Goal: Task Accomplishment & Management: Manage account settings

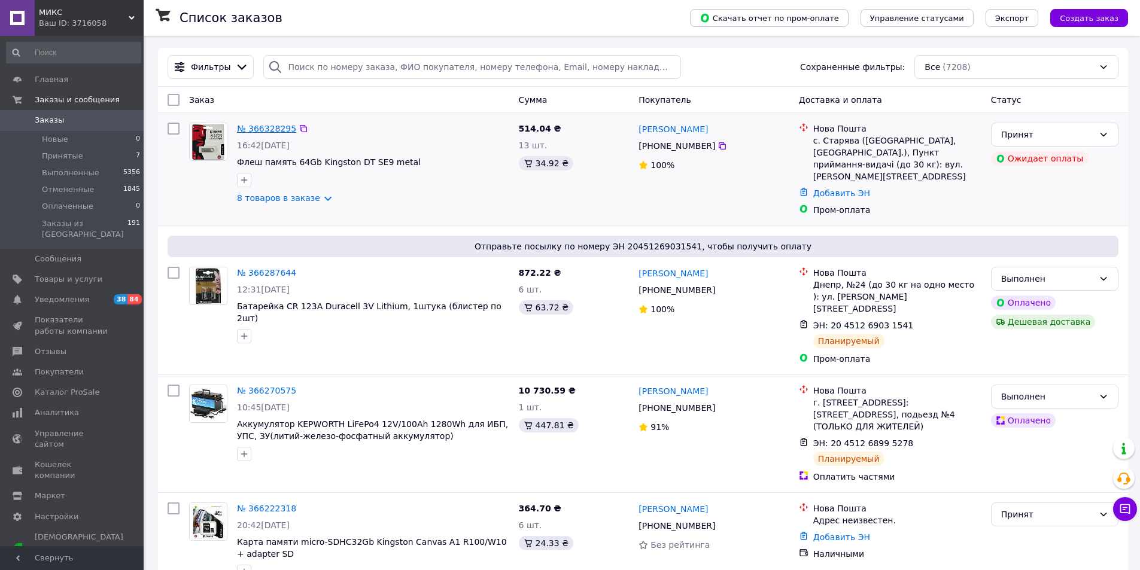
click at [266, 128] on link "№ 366328295" at bounding box center [266, 129] width 59 height 10
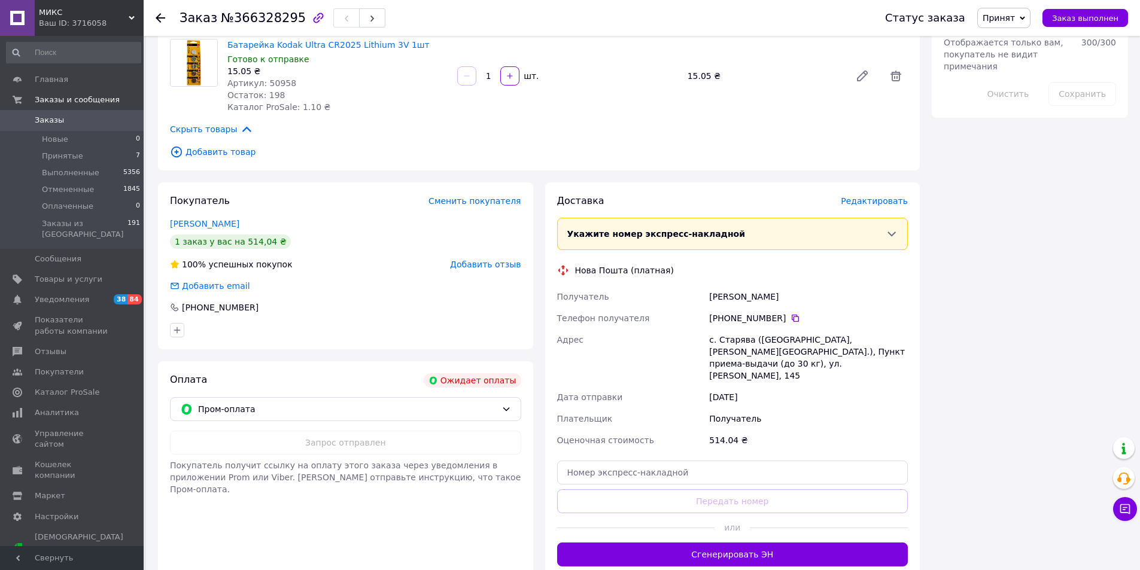
scroll to position [778, 0]
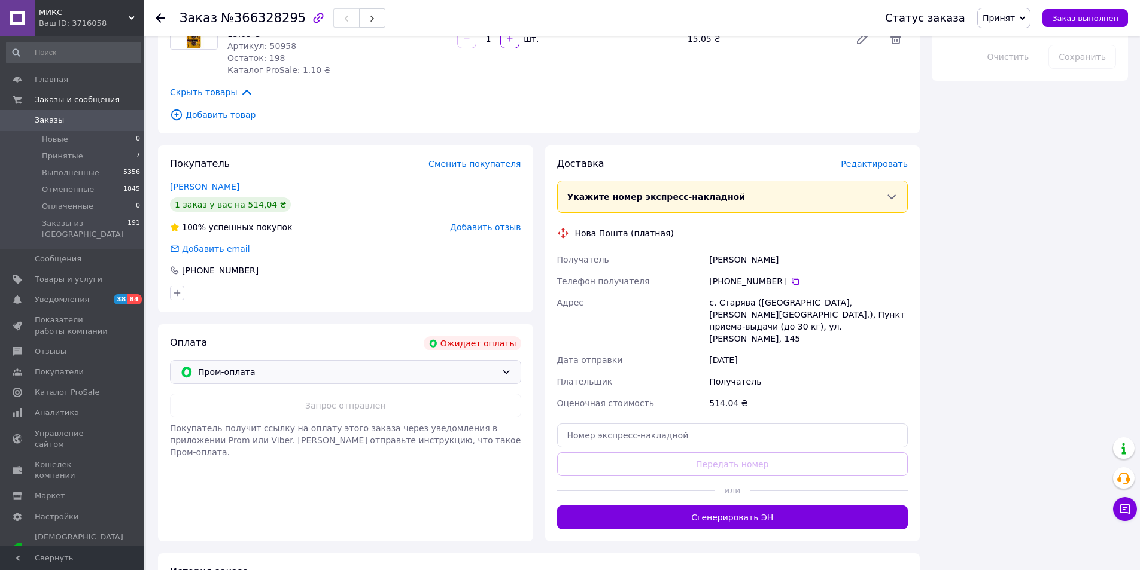
click at [505, 367] on icon at bounding box center [506, 372] width 10 height 10
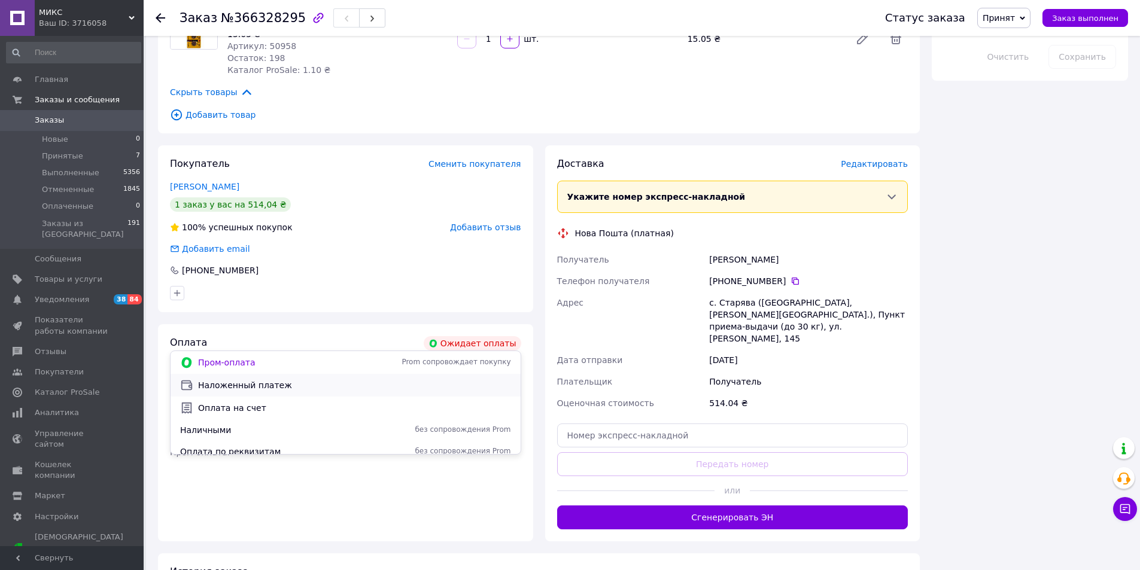
click at [253, 387] on span "Наложенный платеж" at bounding box center [354, 385] width 313 height 12
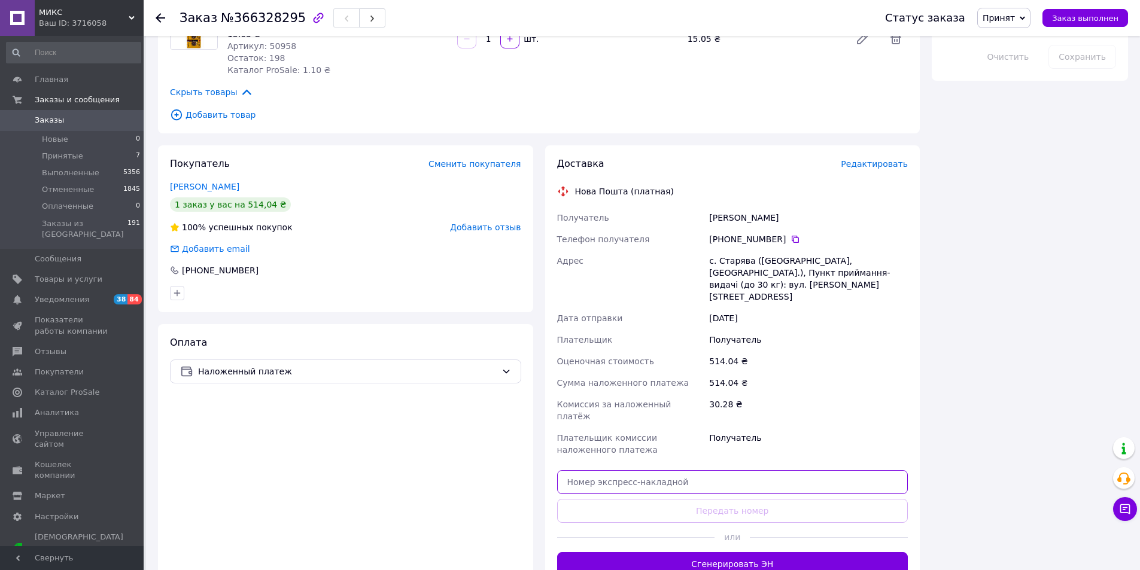
click at [606, 470] on input "text" at bounding box center [732, 482] width 351 height 24
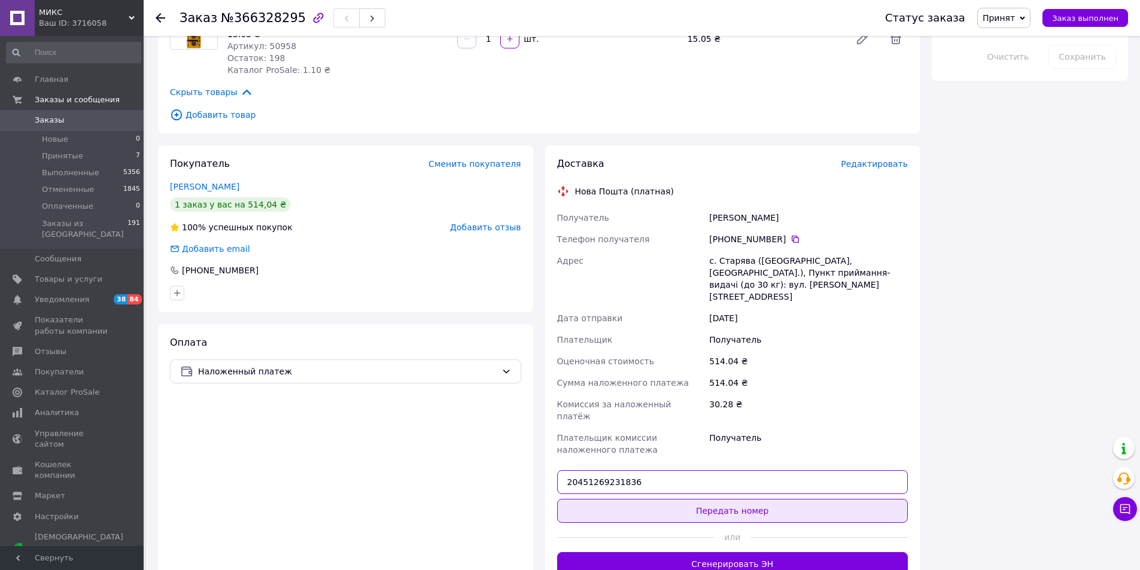
type input "20451269231836"
click at [653, 499] on button "Передать номер" at bounding box center [732, 511] width 351 height 24
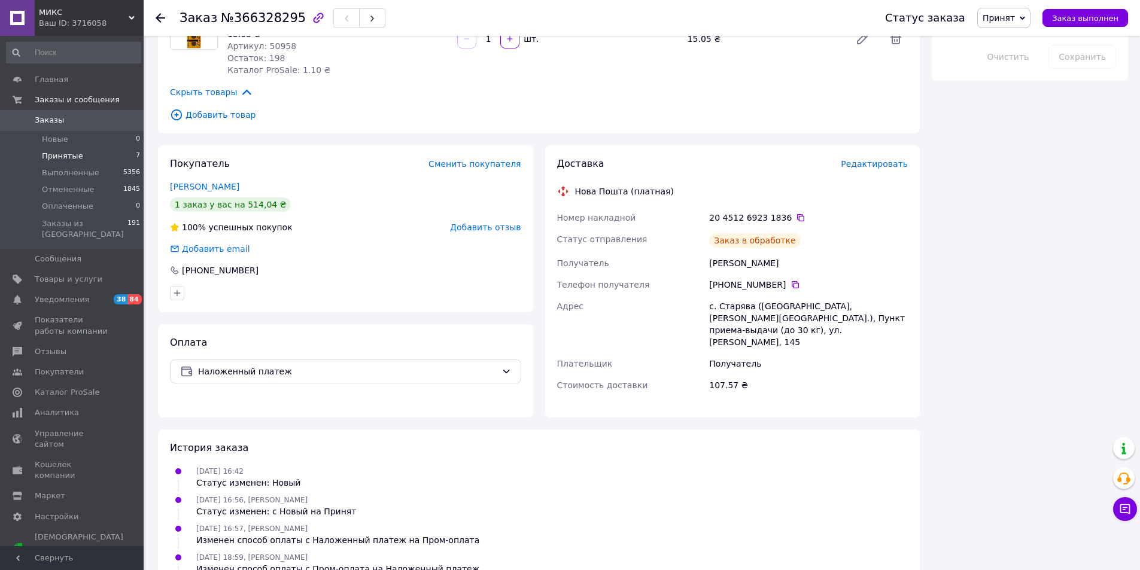
click at [42, 154] on span "Принятые" at bounding box center [62, 156] width 41 height 11
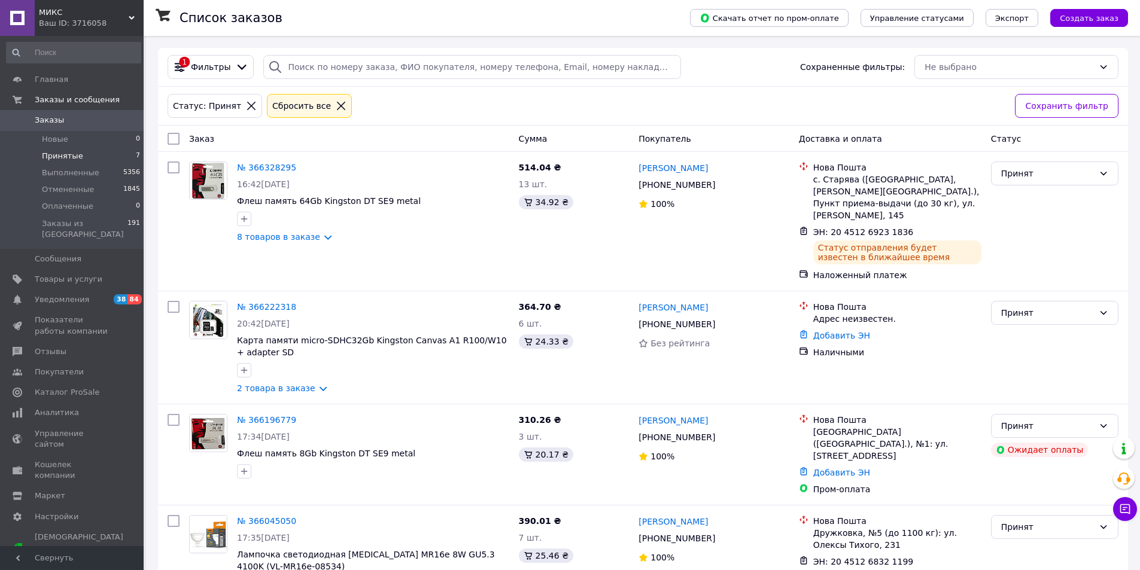
click at [68, 120] on span "Заказы" at bounding box center [73, 120] width 76 height 11
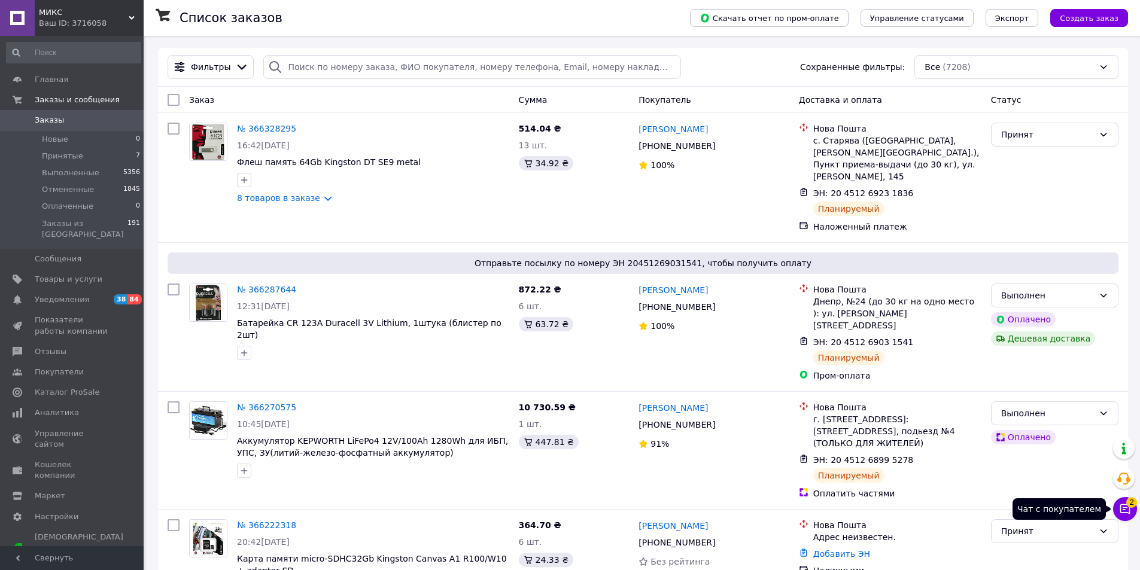
click at [1129, 510] on icon at bounding box center [1125, 509] width 10 height 10
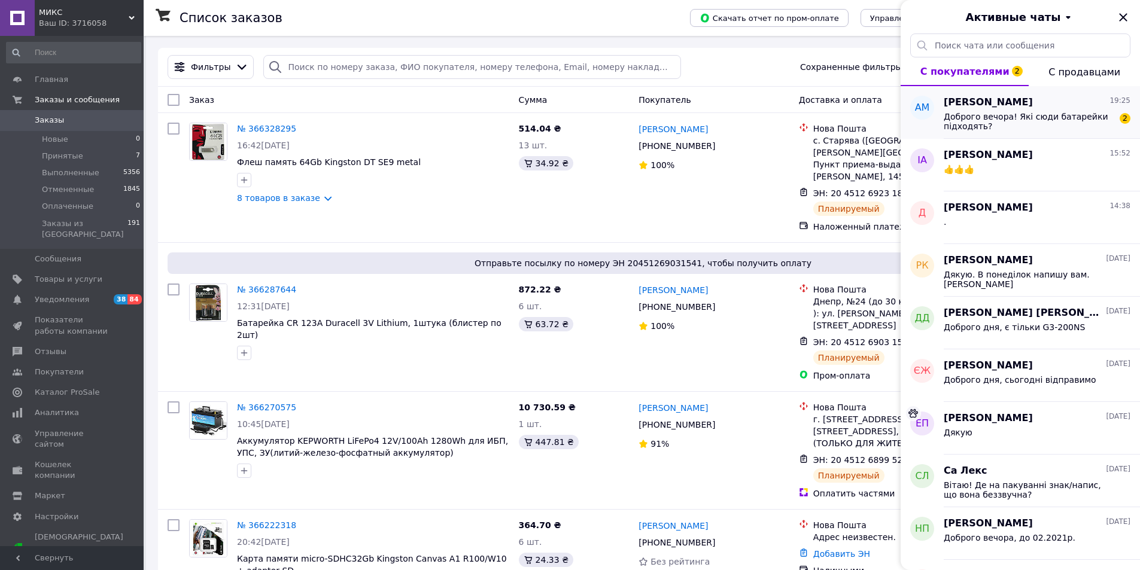
click at [1022, 117] on span "Доброго вечора! Які сюди батарейки підходять?" at bounding box center [1028, 121] width 170 height 19
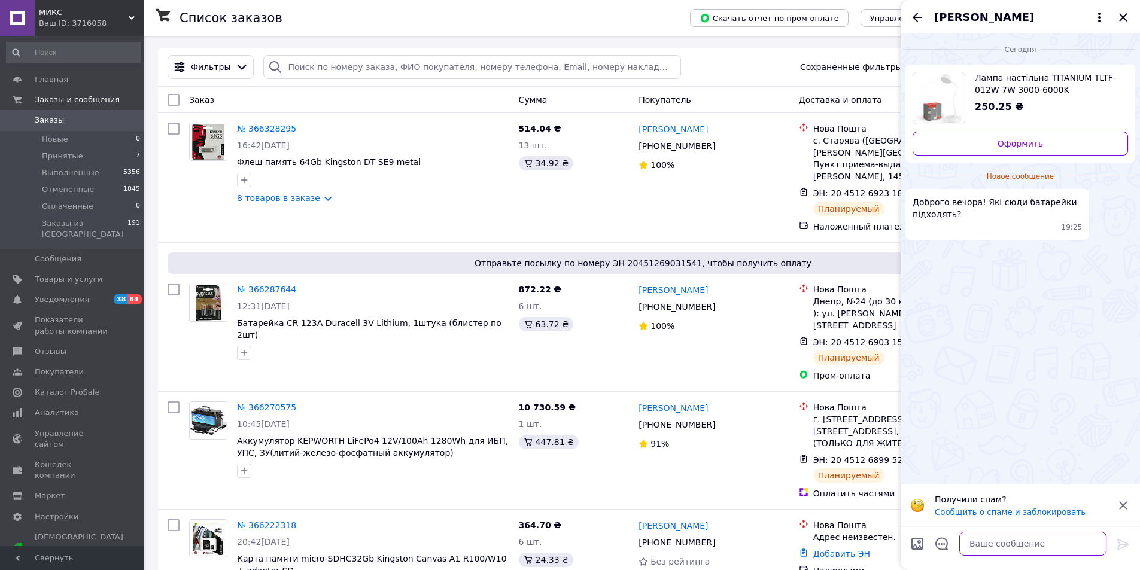
click at [1034, 544] on textarea at bounding box center [1032, 544] width 147 height 24
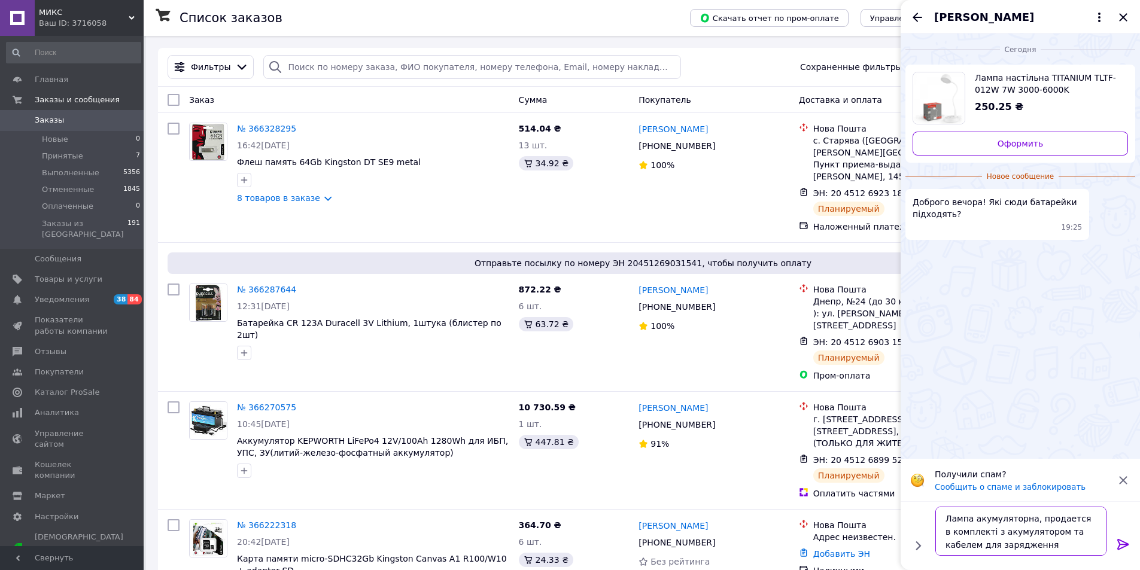
click at [948, 517] on textarea "Лампа акумуляторна, продается в комплекті з акумулятором та кабелем для зарядже…" at bounding box center [1020, 531] width 171 height 49
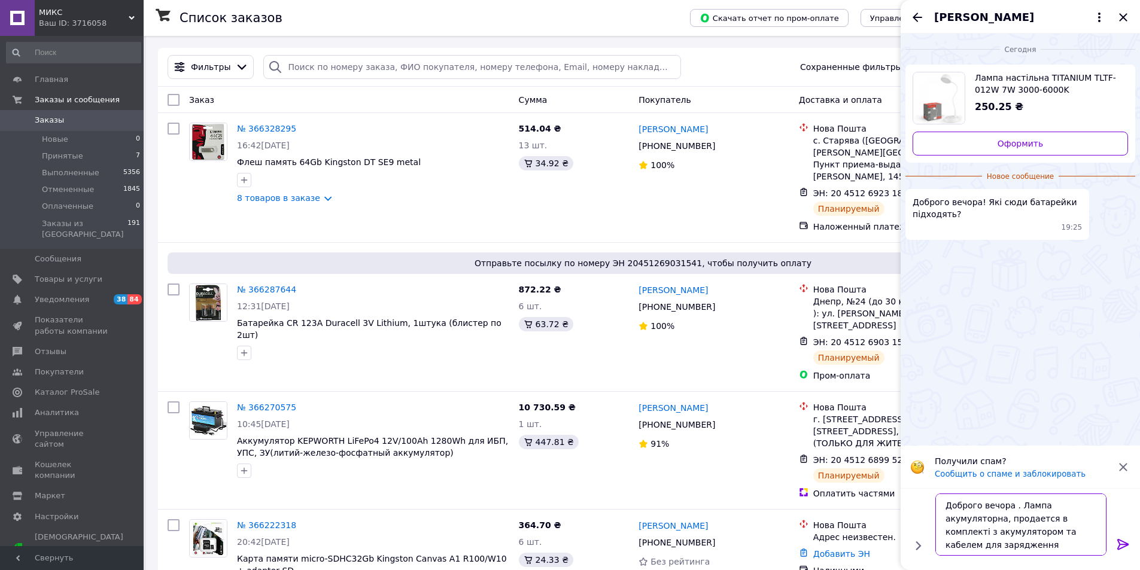
type textarea "Доброго вечора . Лампа акумуляторна, продается в комплекті з акумулятором та ка…"
click at [1121, 542] on icon at bounding box center [1123, 544] width 14 height 14
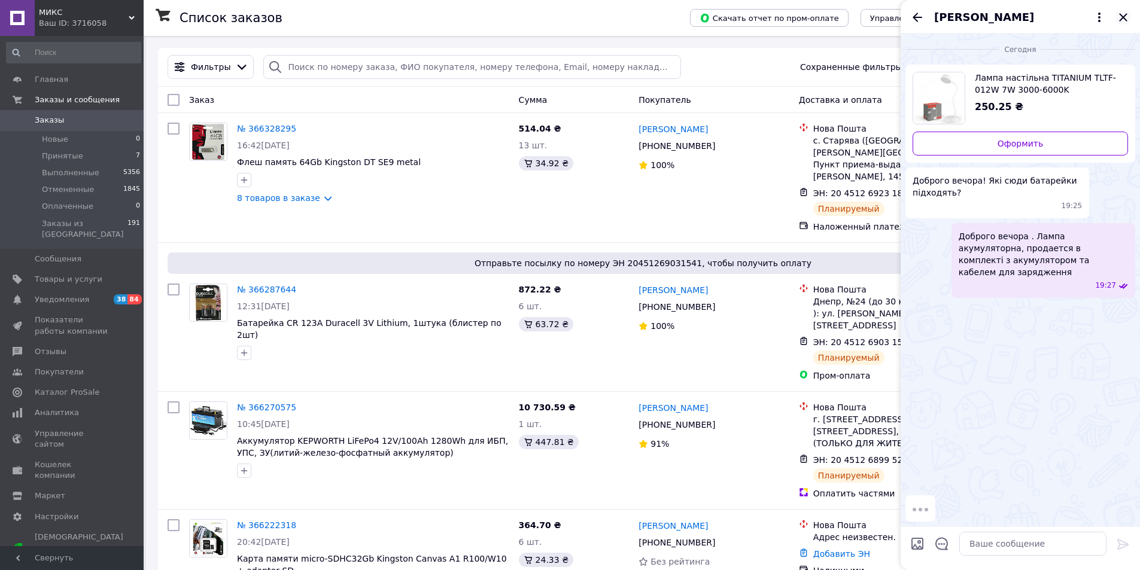
click at [1126, 17] on icon "Закрыть" at bounding box center [1123, 17] width 14 height 14
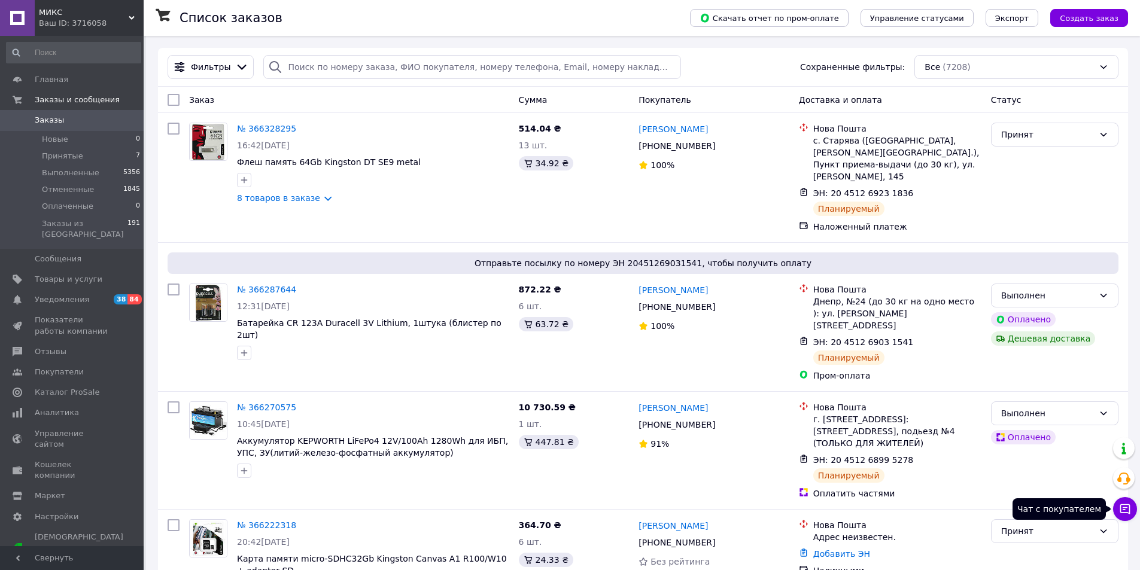
click at [1124, 507] on icon at bounding box center [1125, 509] width 10 height 10
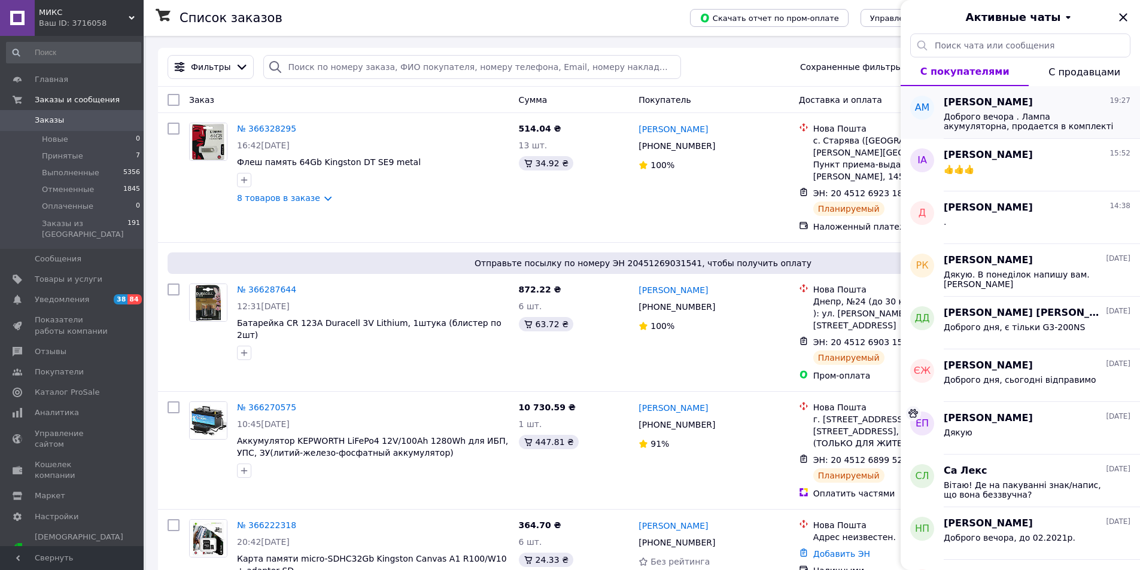
click at [1080, 115] on span "Доброго вечора . Лампа акумуляторна, продается в комплекті з акумулятором та ка…" at bounding box center [1028, 121] width 170 height 19
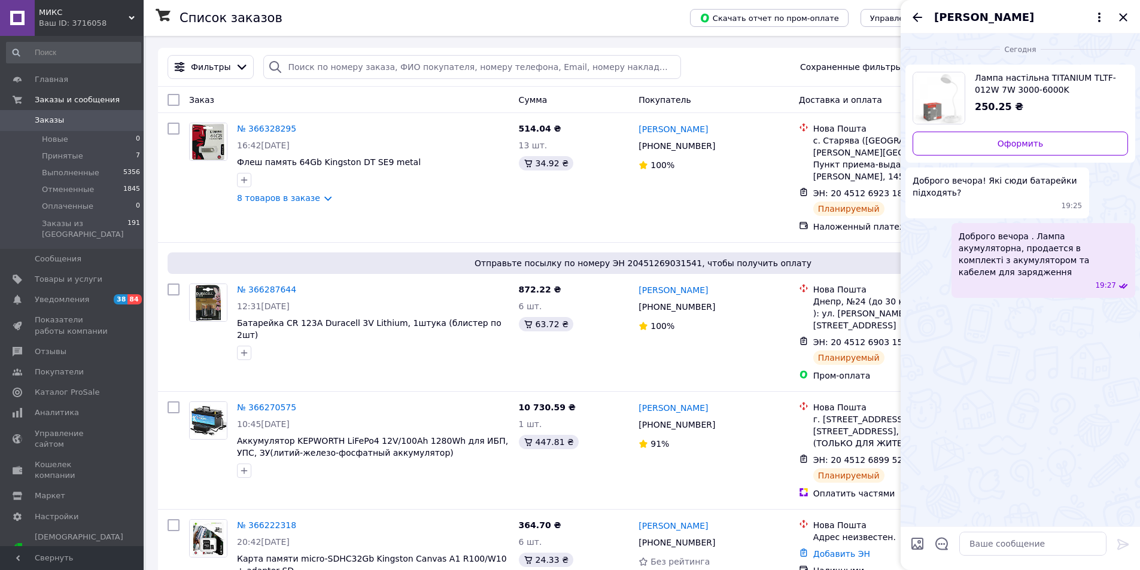
click at [1080, 115] on div "Лампа настільна TITANIUM TLTF-012W 7W 3000-6000K акумулятор. Li-ion 18650 1200m…" at bounding box center [1019, 98] width 215 height 53
click at [1055, 535] on textarea at bounding box center [1032, 544] width 147 height 24
type textarea "В наявності. Робіть замовлення з пром- оплатою , [DATE] відправимо"
click at [1120, 545] on icon at bounding box center [1123, 544] width 14 height 14
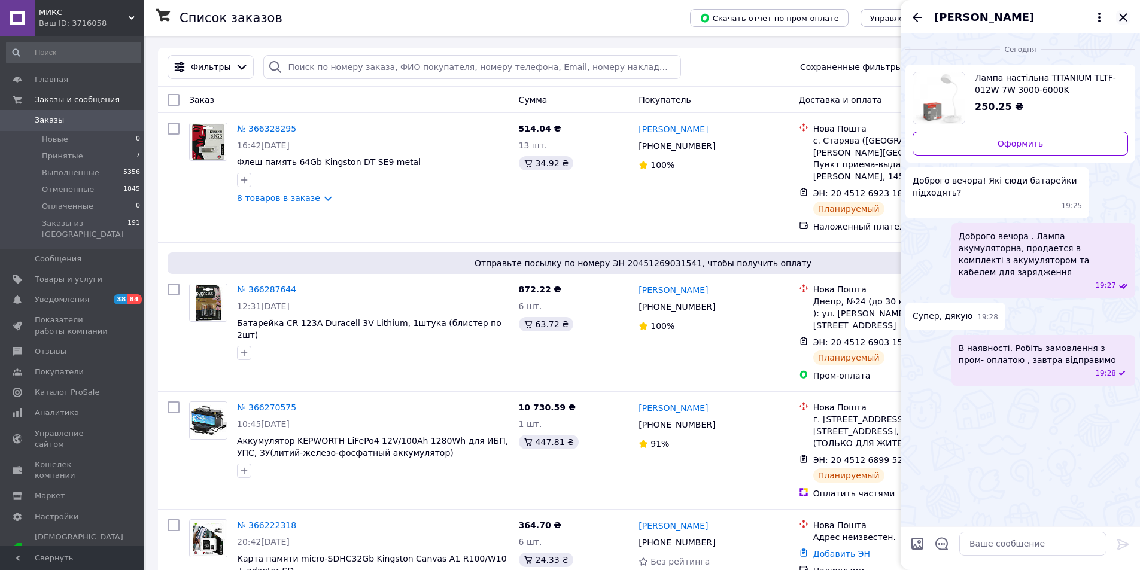
click at [1122, 17] on icon "Закрыть" at bounding box center [1123, 17] width 8 height 8
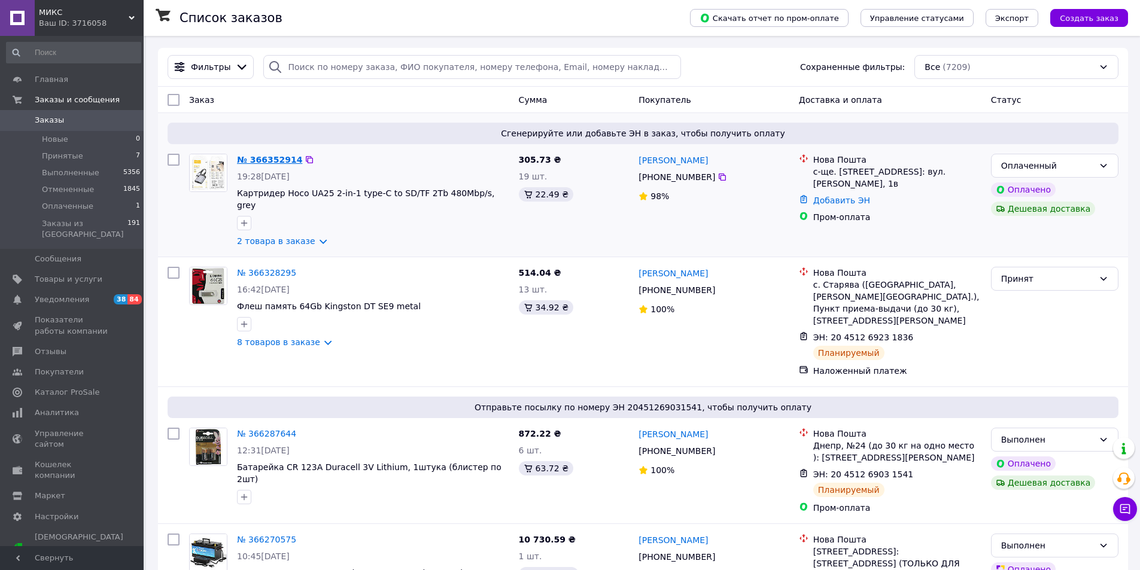
click at [287, 161] on link "№ 366352914" at bounding box center [269, 160] width 65 height 10
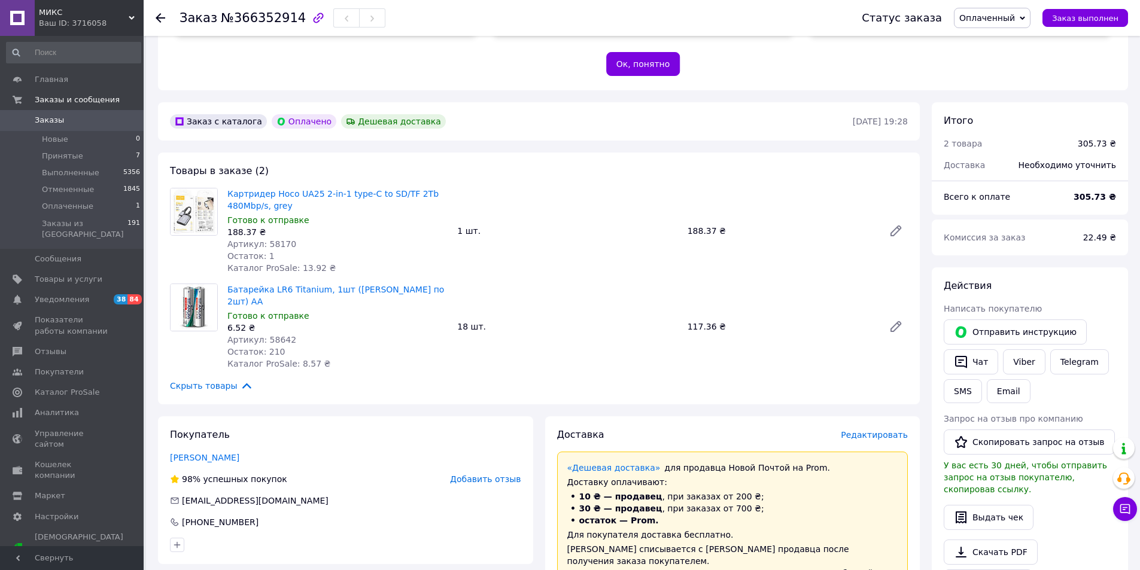
scroll to position [359, 0]
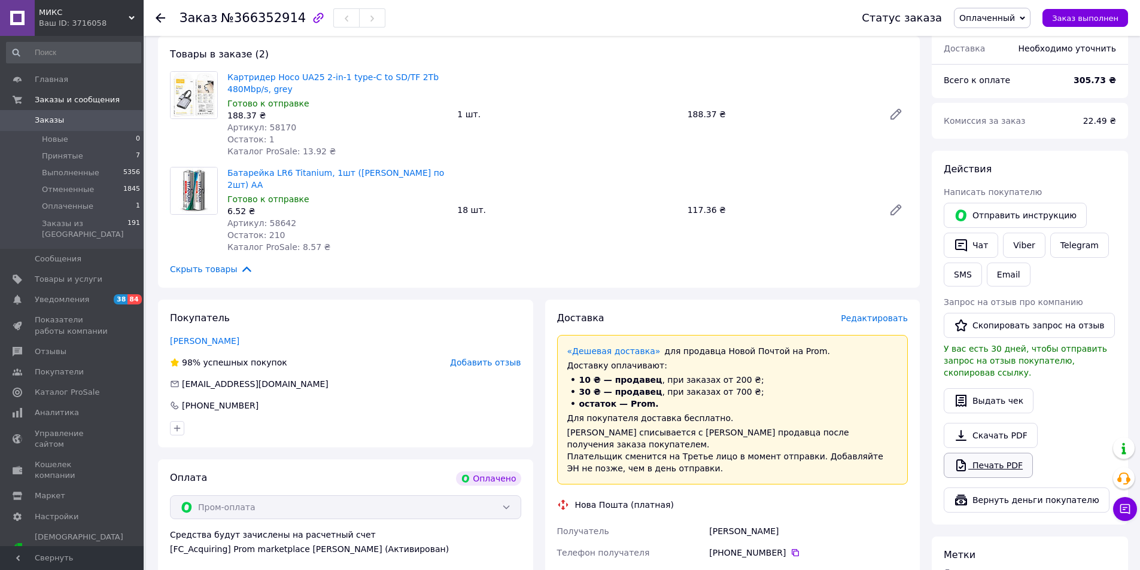
click at [996, 453] on link "Печать PDF" at bounding box center [987, 465] width 89 height 25
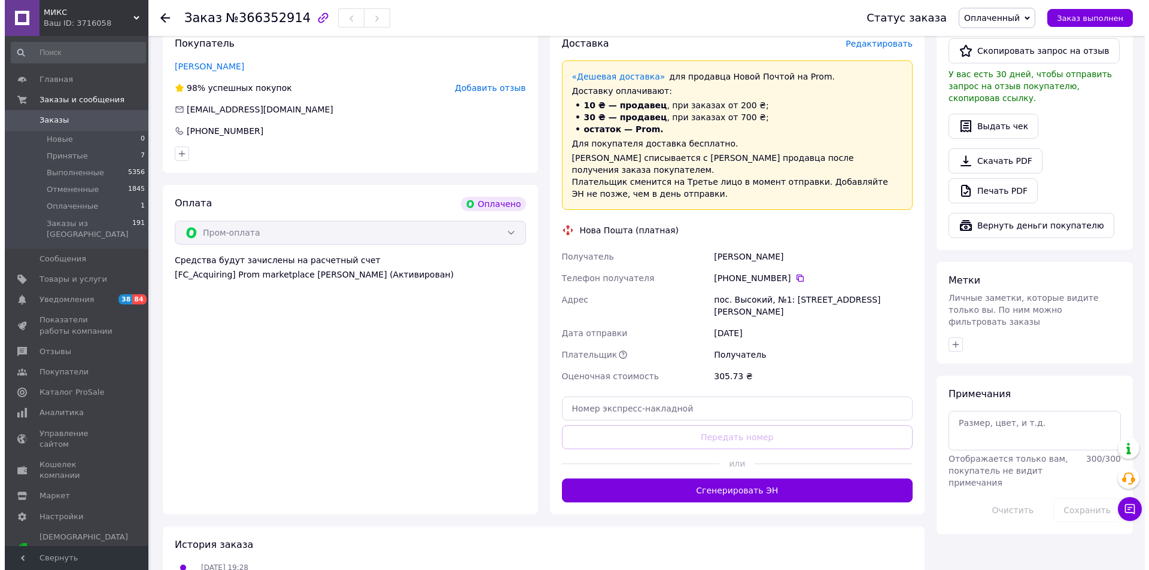
scroll to position [514, 0]
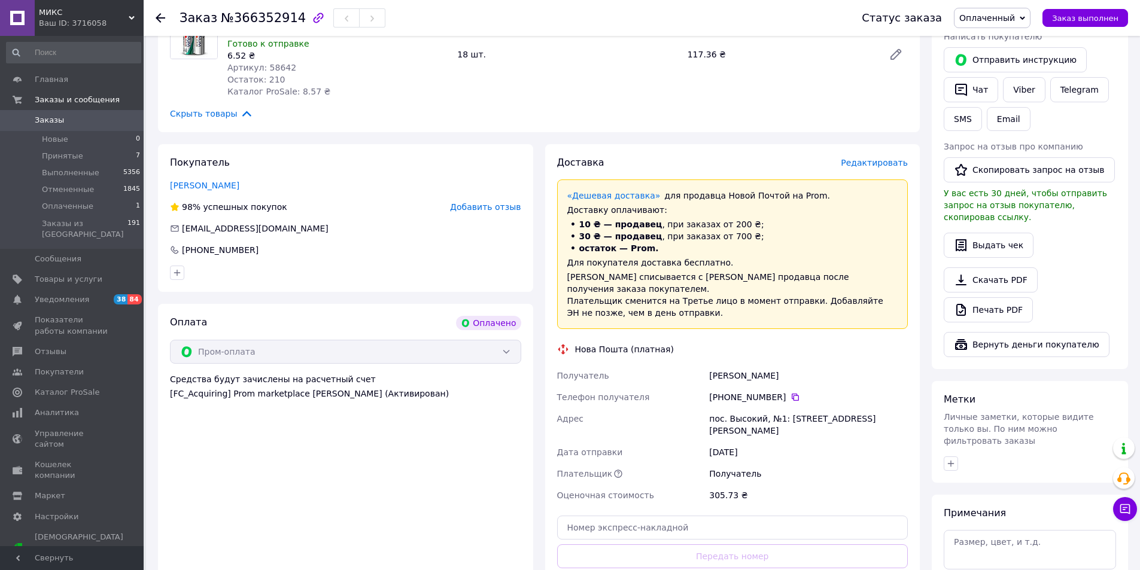
click at [896, 158] on span "Редактировать" at bounding box center [873, 163] width 67 height 10
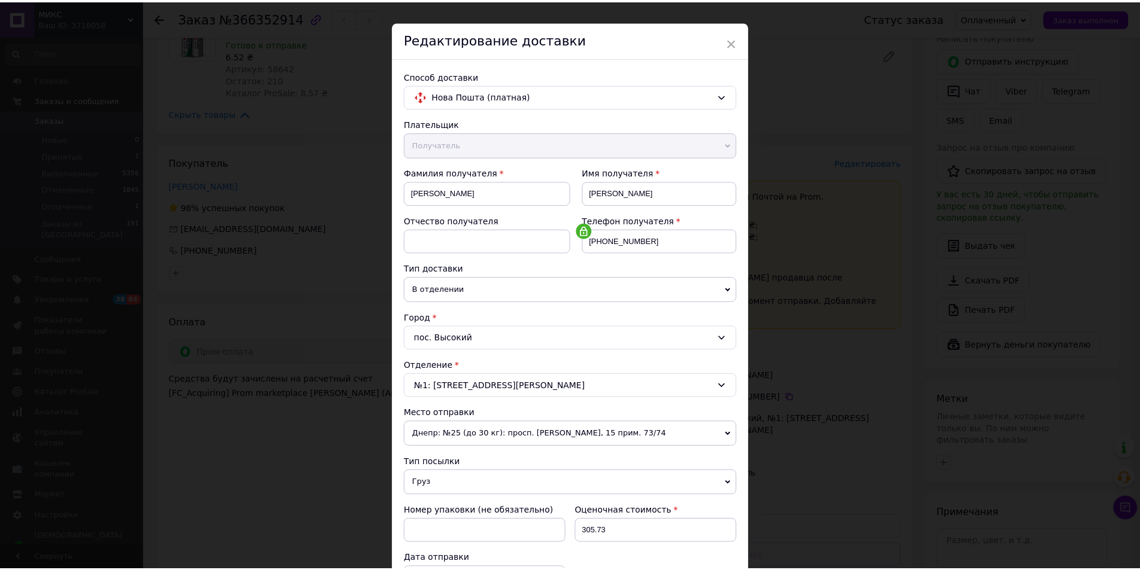
scroll to position [0, 0]
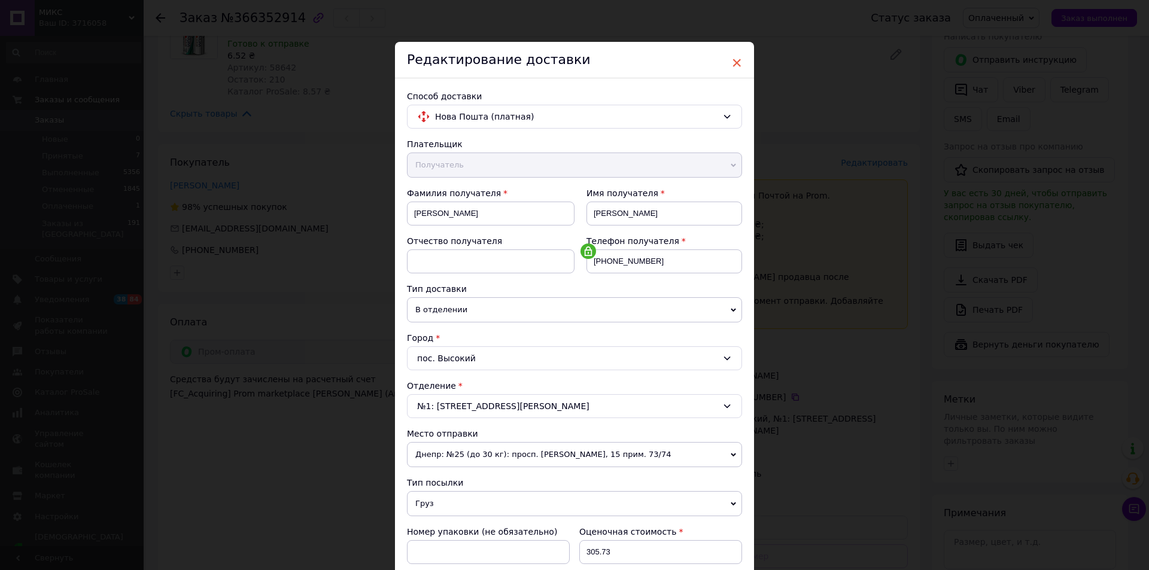
click at [733, 59] on span "×" at bounding box center [736, 63] width 11 height 20
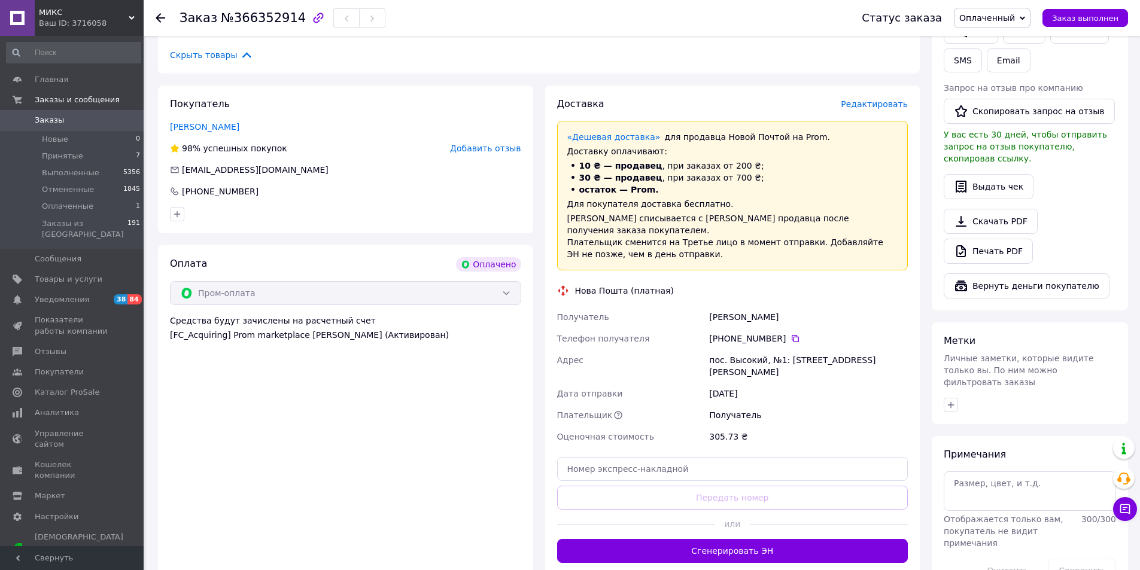
scroll to position [694, 0]
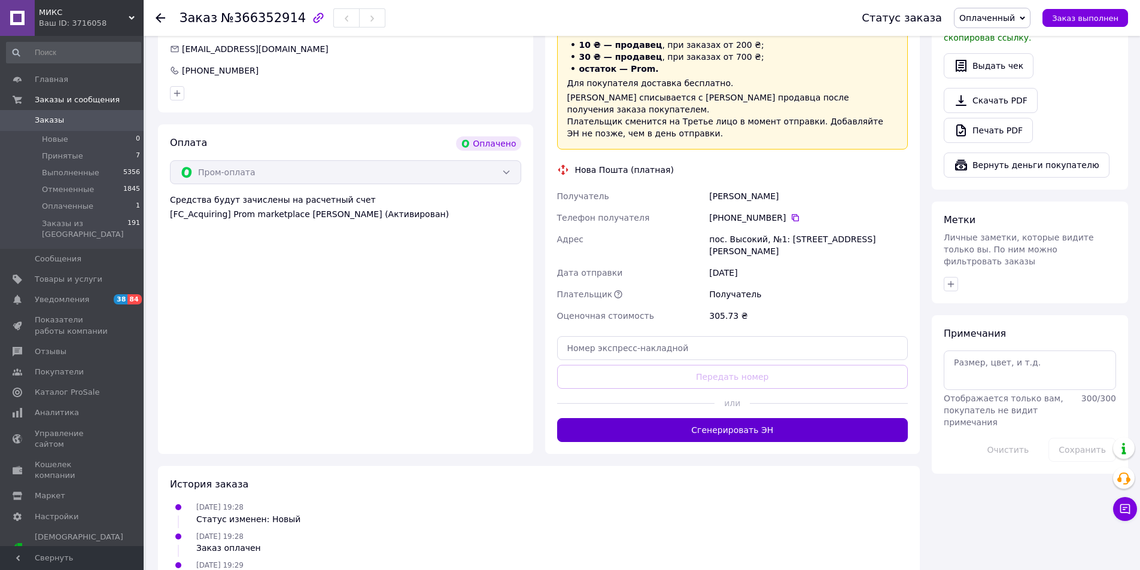
click at [698, 418] on button "Сгенерировать ЭН" at bounding box center [732, 430] width 351 height 24
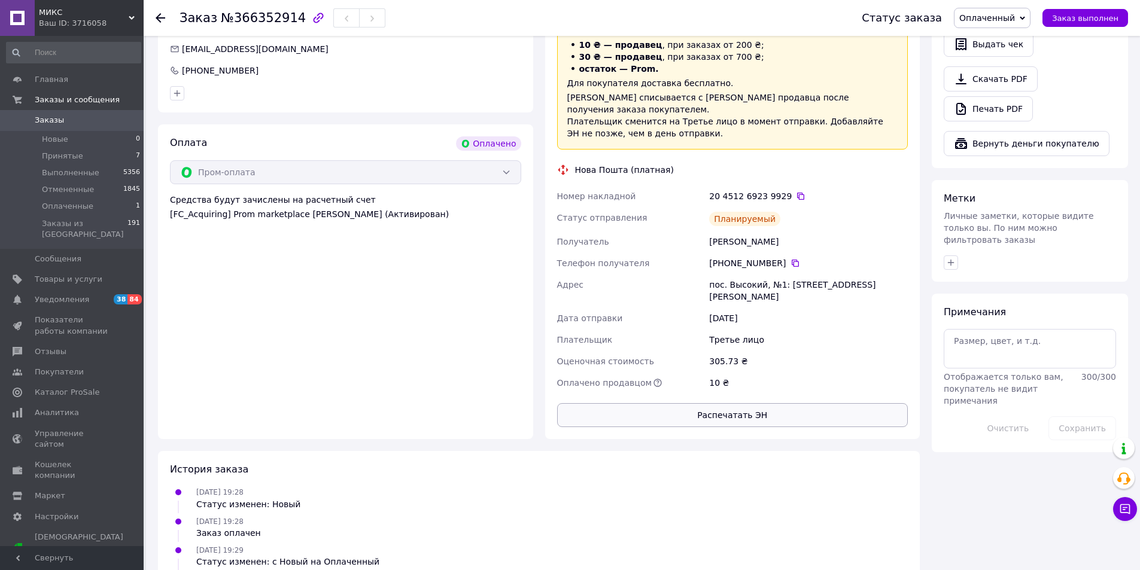
click at [735, 403] on button "Распечатать ЭН" at bounding box center [732, 415] width 351 height 24
click at [1111, 12] on button "Заказ выполнен" at bounding box center [1085, 18] width 86 height 18
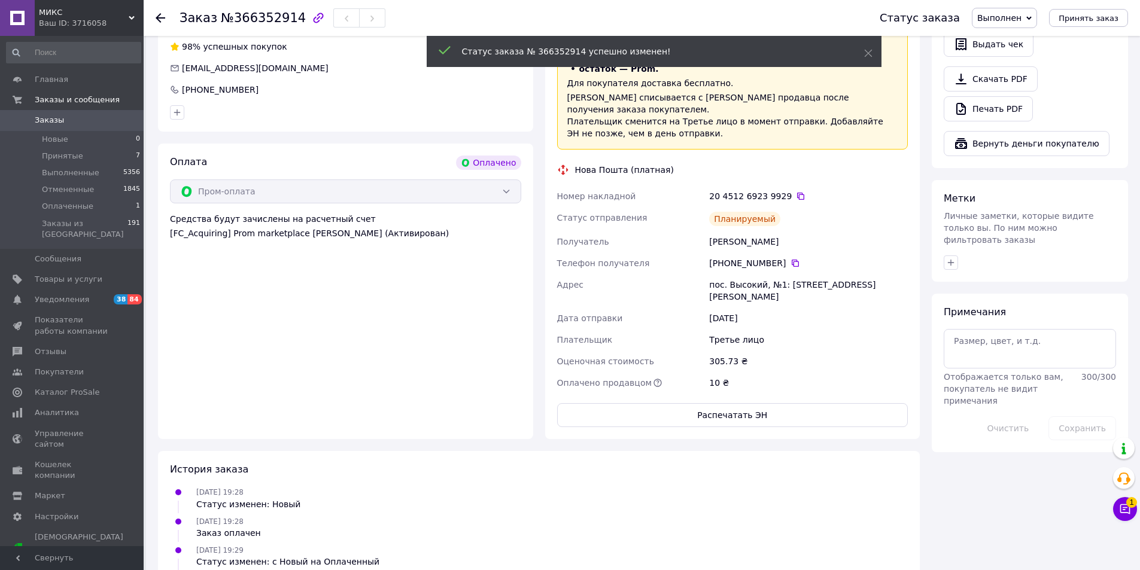
scroll to position [713, 0]
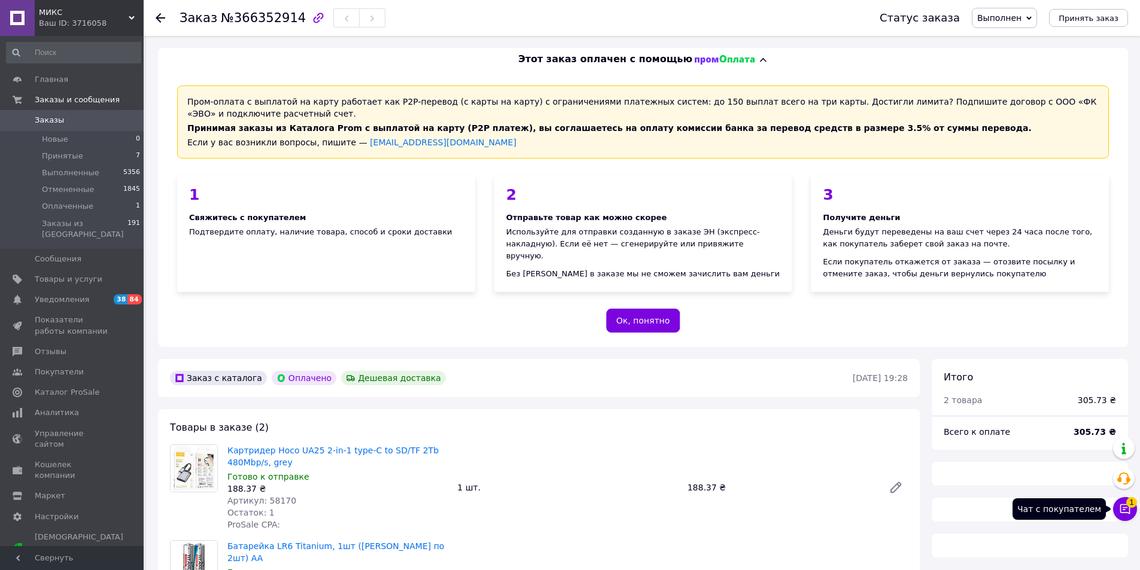
click at [1134, 510] on button "Чат с покупателем 1" at bounding box center [1125, 509] width 24 height 24
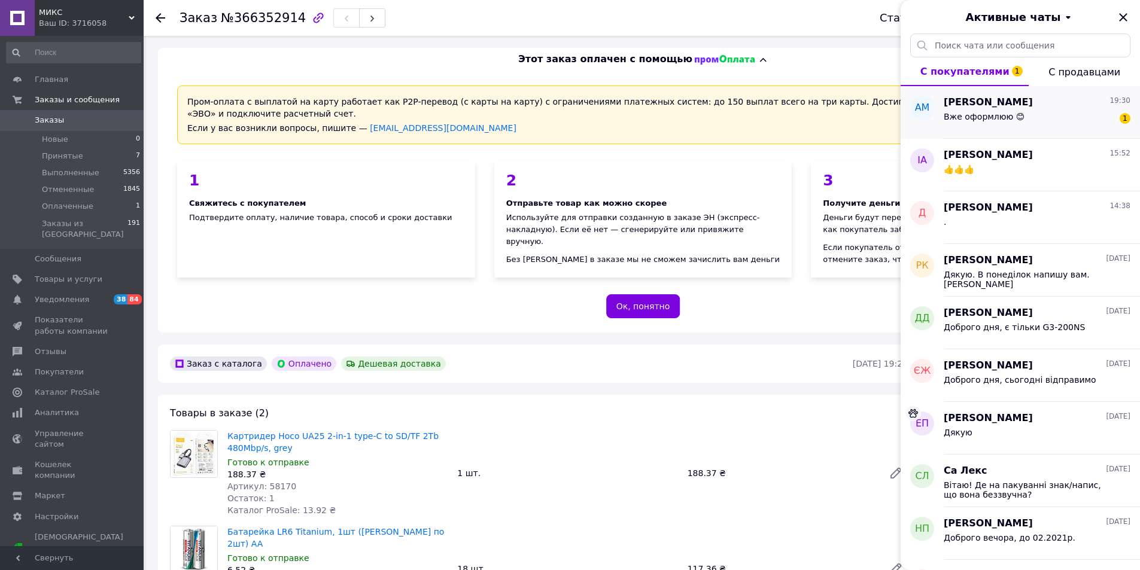
click at [985, 109] on div "Вже оформлюю 😊 1" at bounding box center [1036, 118] width 187 height 19
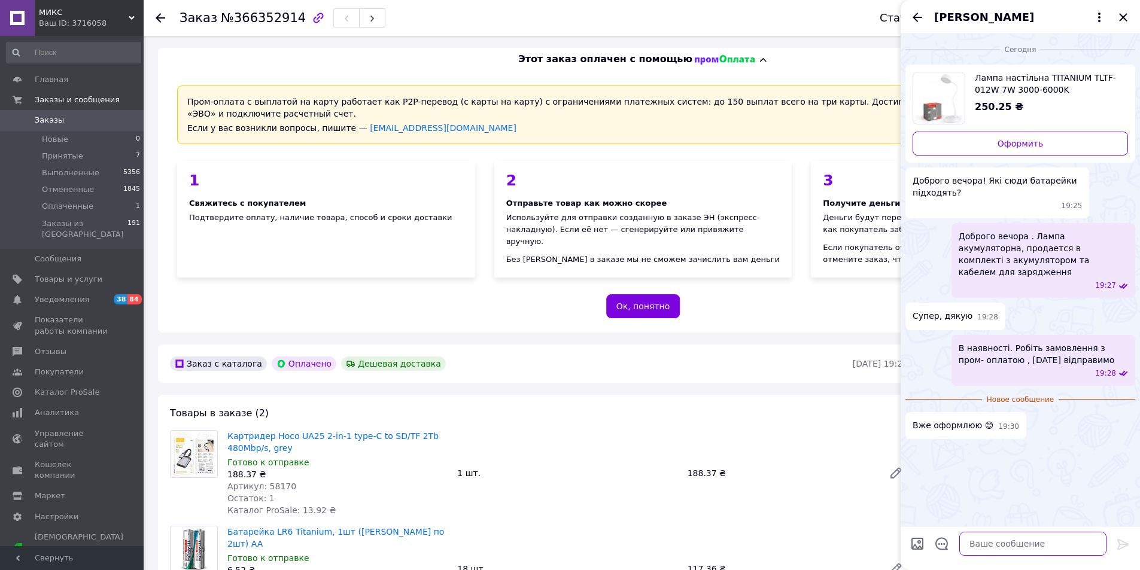
click at [1017, 539] on textarea at bounding box center [1032, 544] width 147 height 24
type textarea "Дякуємо"
click at [1124, 549] on icon at bounding box center [1123, 544] width 14 height 14
click at [1121, 19] on icon "Закрыть" at bounding box center [1123, 17] width 8 height 8
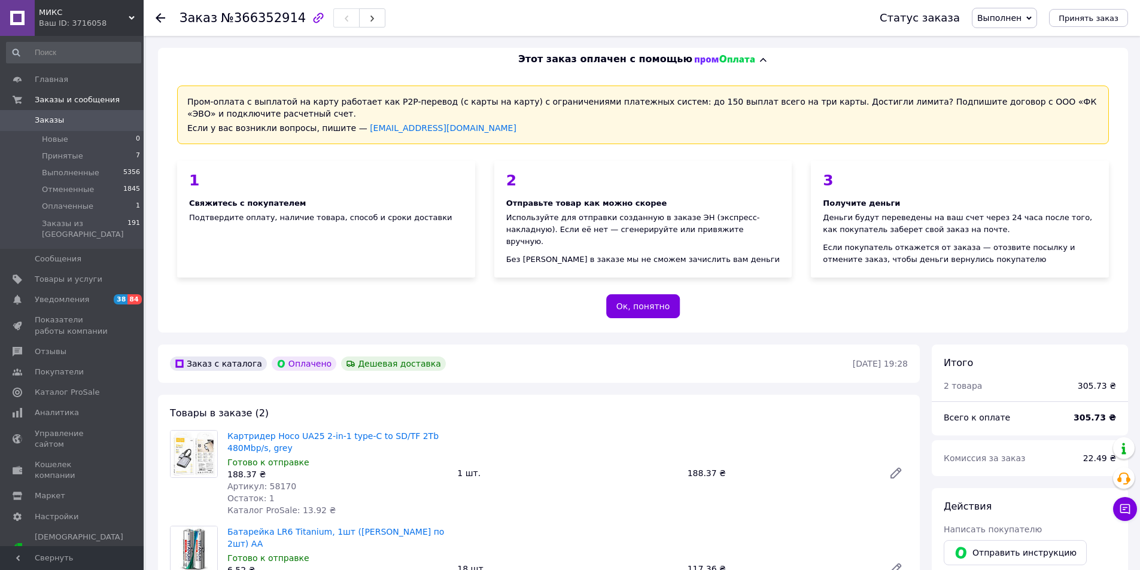
click at [46, 121] on span "Заказы" at bounding box center [49, 120] width 29 height 11
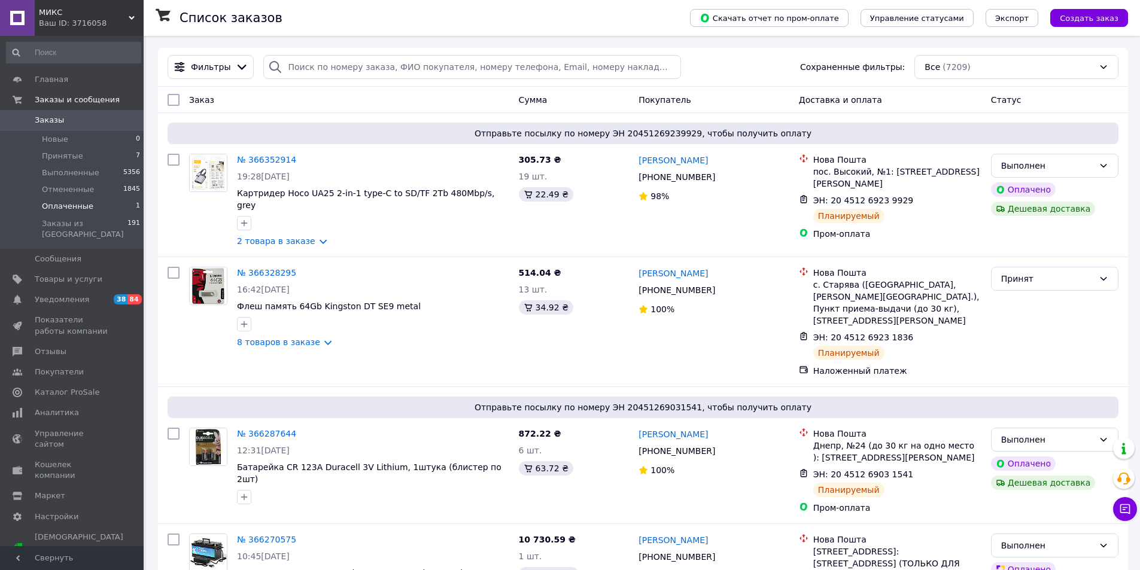
click at [53, 206] on span "Оплаченные" at bounding box center [67, 206] width 51 height 11
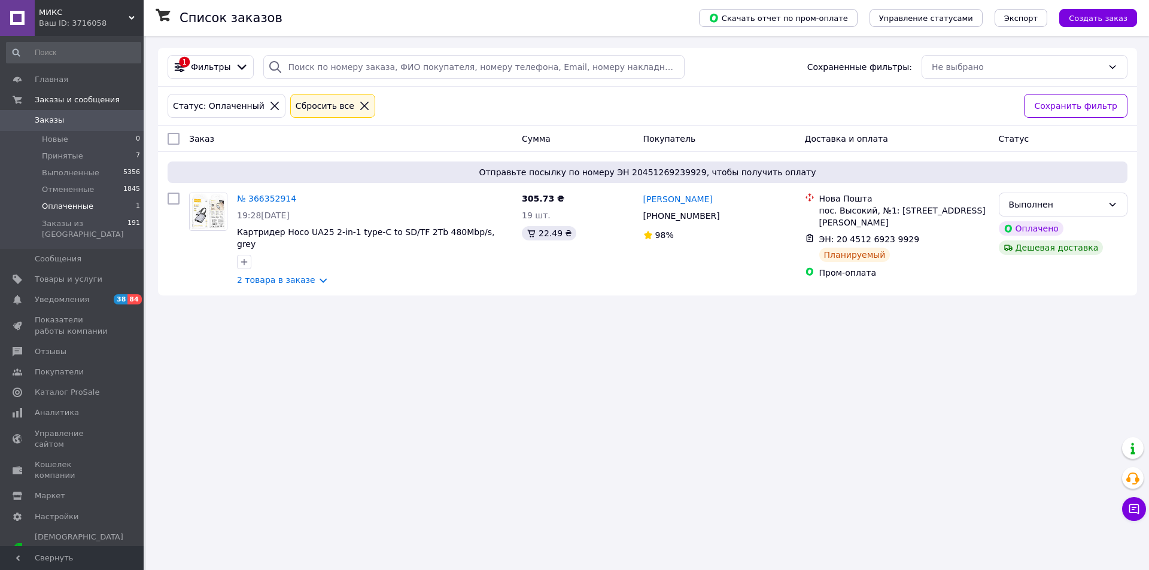
click at [58, 121] on span "Заказы" at bounding box center [49, 120] width 29 height 11
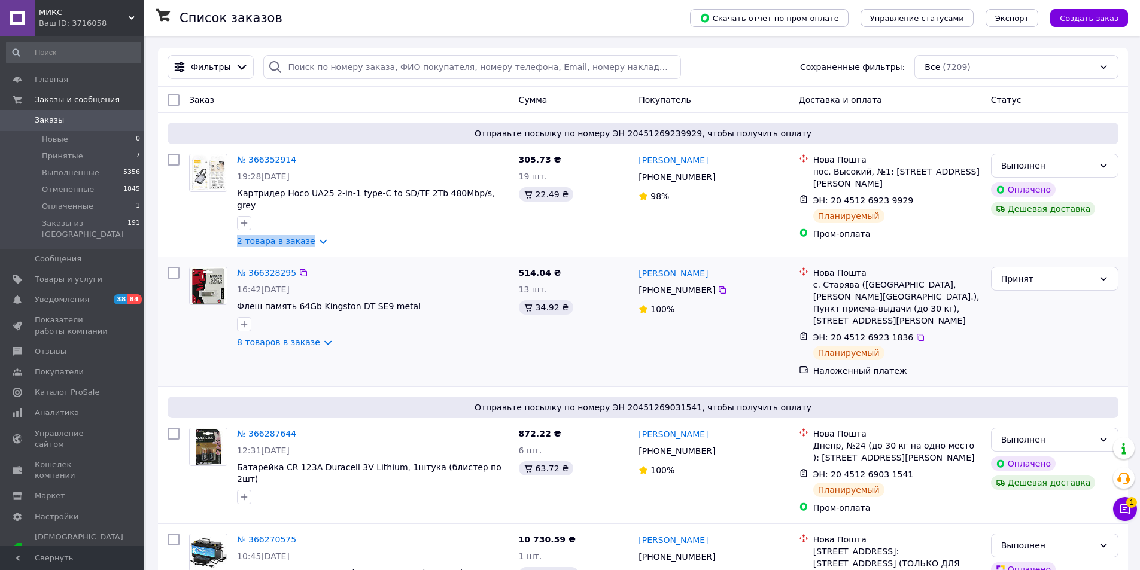
drag, startPoint x: 302, startPoint y: 241, endPoint x: 298, endPoint y: 248, distance: 7.8
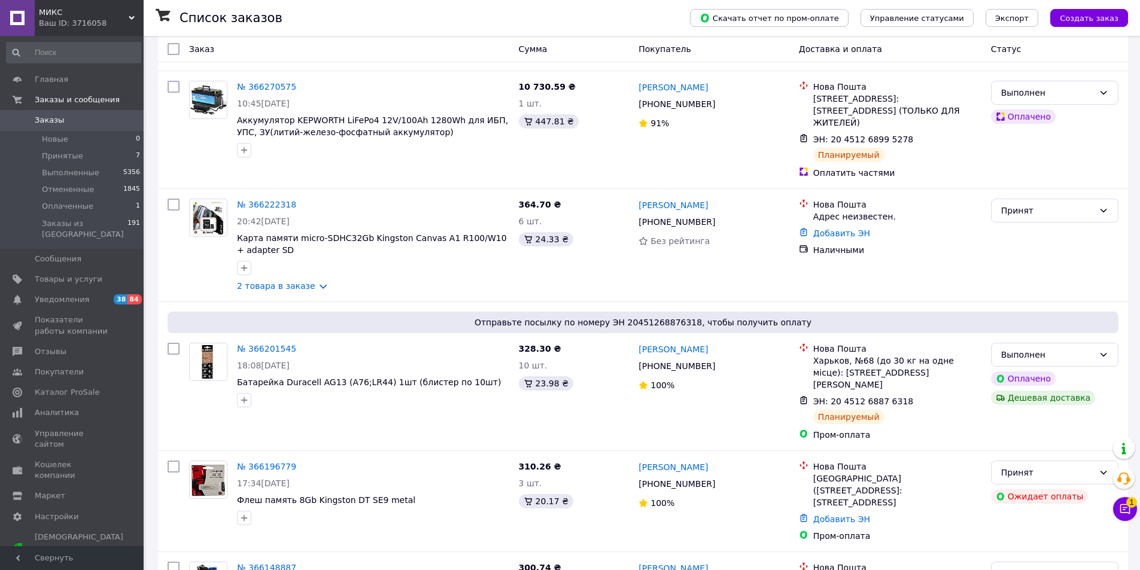
scroll to position [498, 0]
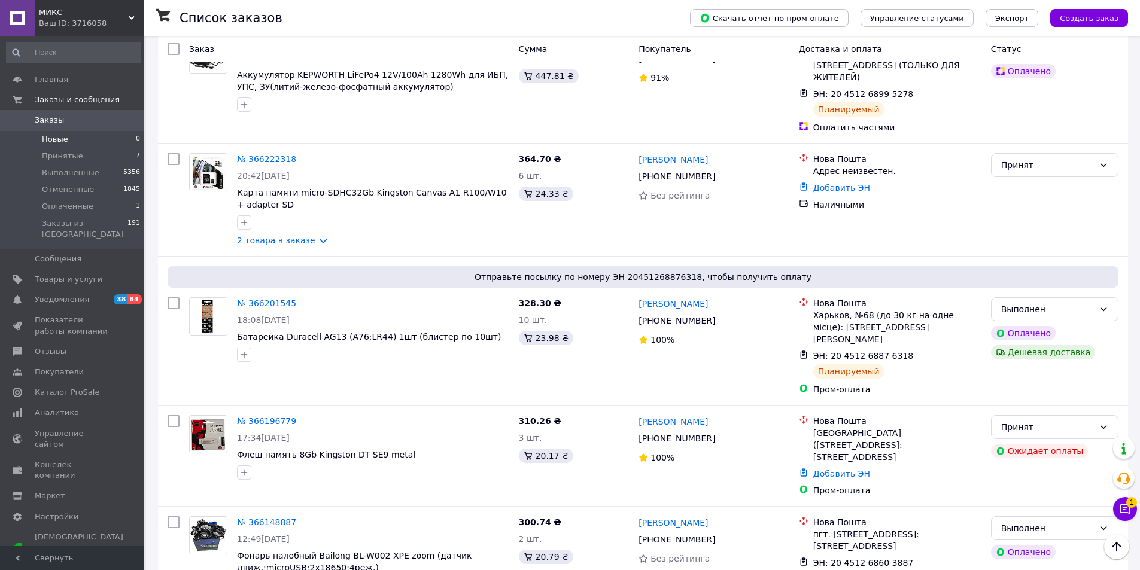
click at [63, 138] on span "Новые" at bounding box center [55, 139] width 26 height 11
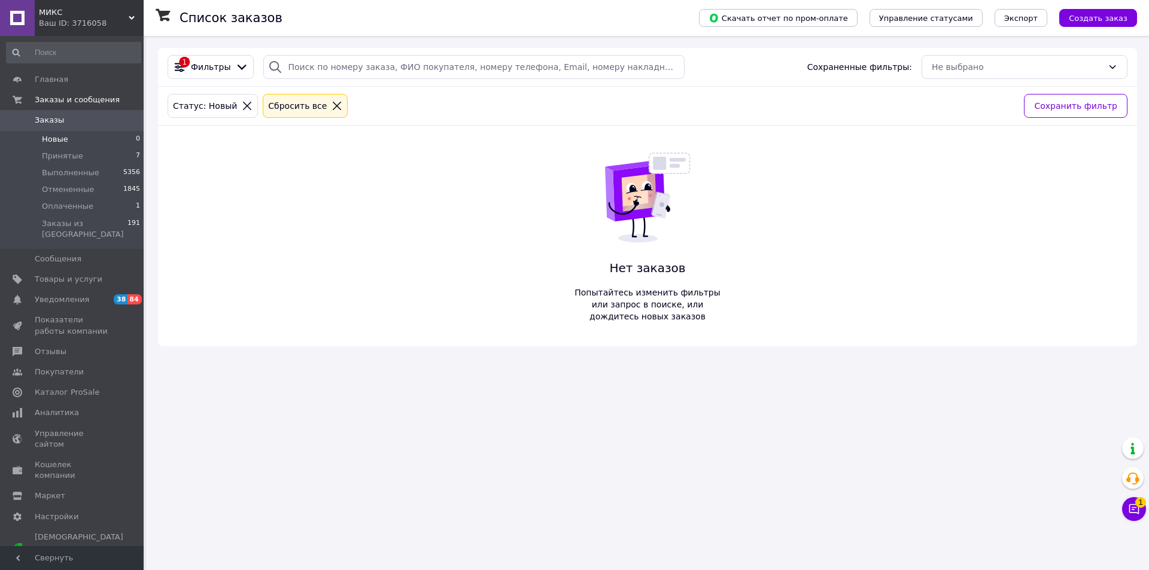
click at [66, 118] on span "Заказы" at bounding box center [73, 120] width 76 height 11
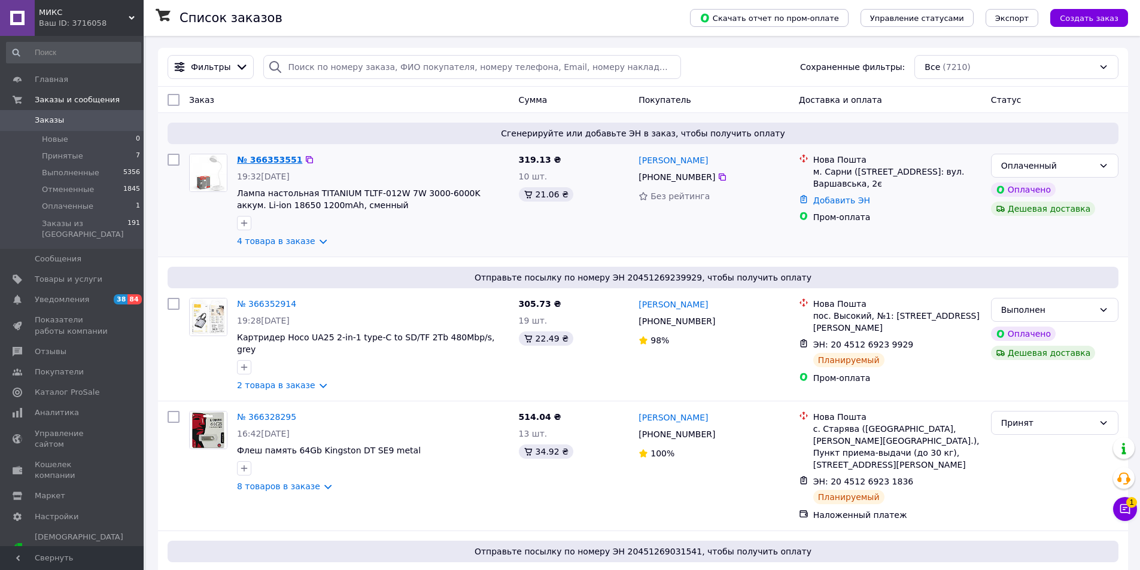
click at [280, 158] on link "№ 366353551" at bounding box center [269, 160] width 65 height 10
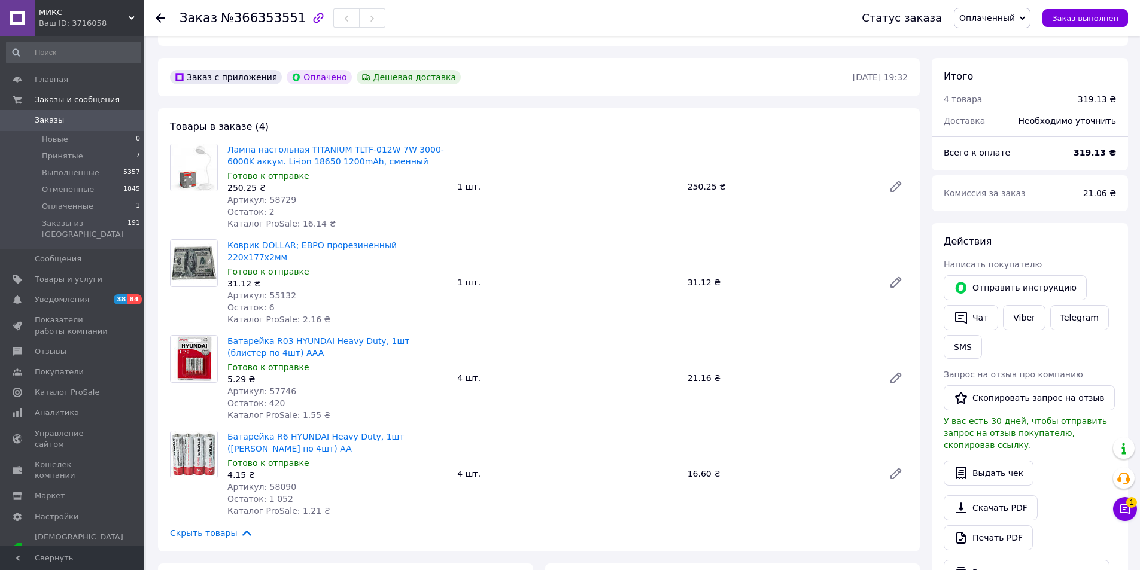
scroll to position [479, 0]
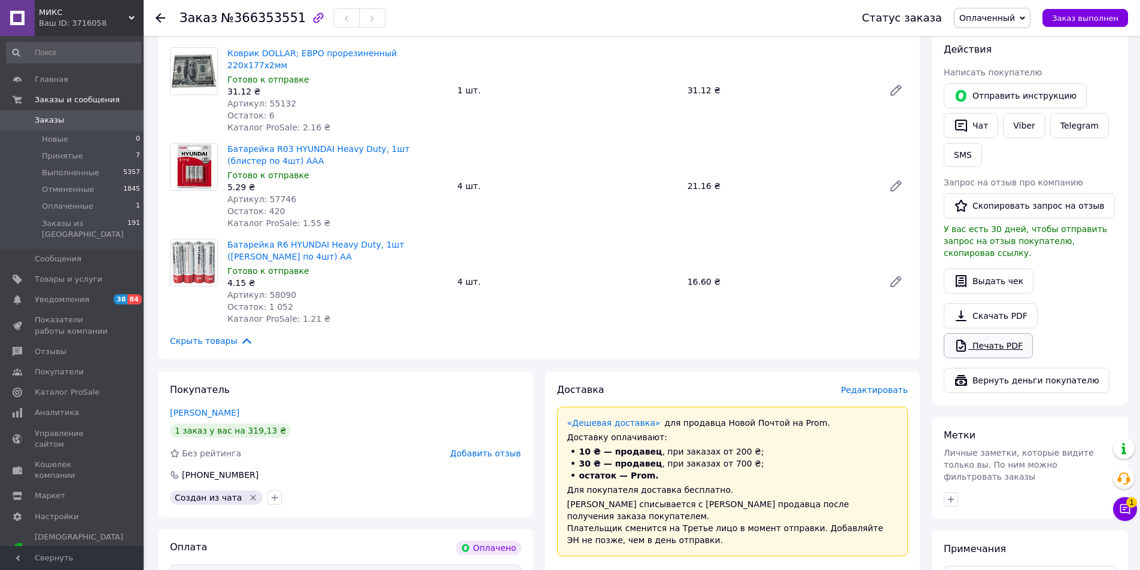
click at [1005, 336] on link "Печать PDF" at bounding box center [987, 345] width 89 height 25
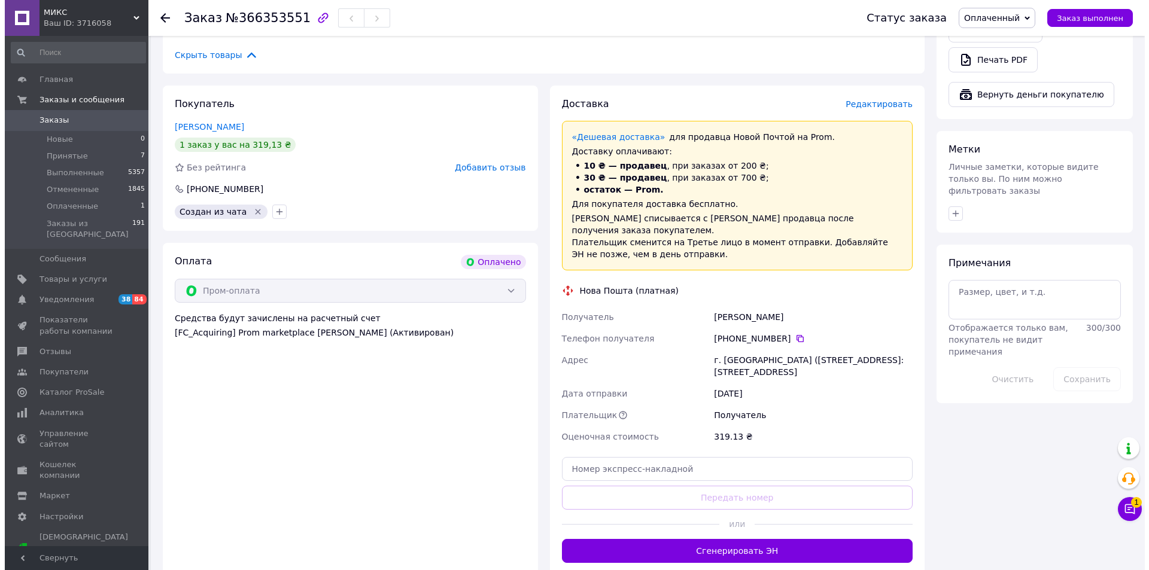
scroll to position [778, 0]
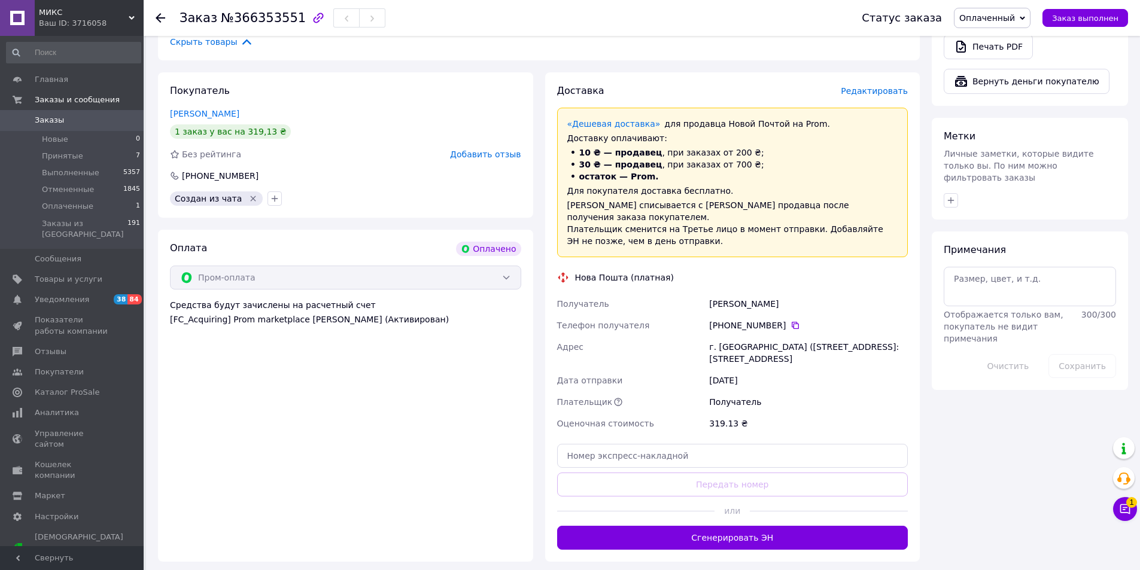
click at [885, 86] on span "Редактировать" at bounding box center [873, 91] width 67 height 10
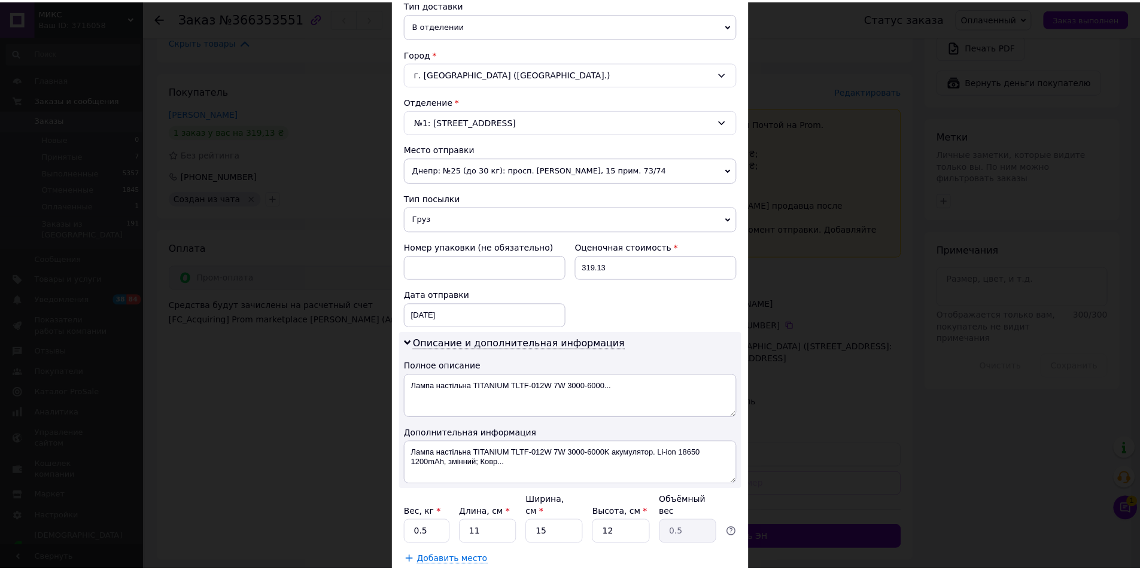
scroll to position [299, 0]
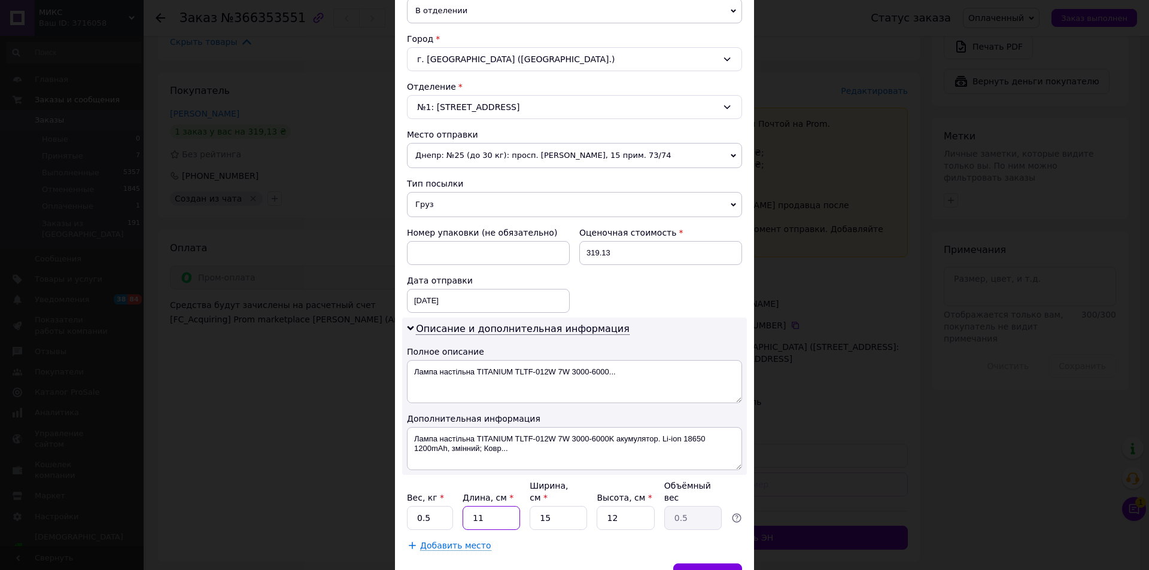
drag, startPoint x: 484, startPoint y: 513, endPoint x: 439, endPoint y: 526, distance: 46.6
click at [440, 526] on div "Плательщик Получатель Отправитель Фамилия получателя [PERSON_NAME] Имя получате…" at bounding box center [574, 195] width 335 height 712
type input "2"
type input "0.1"
type input "20"
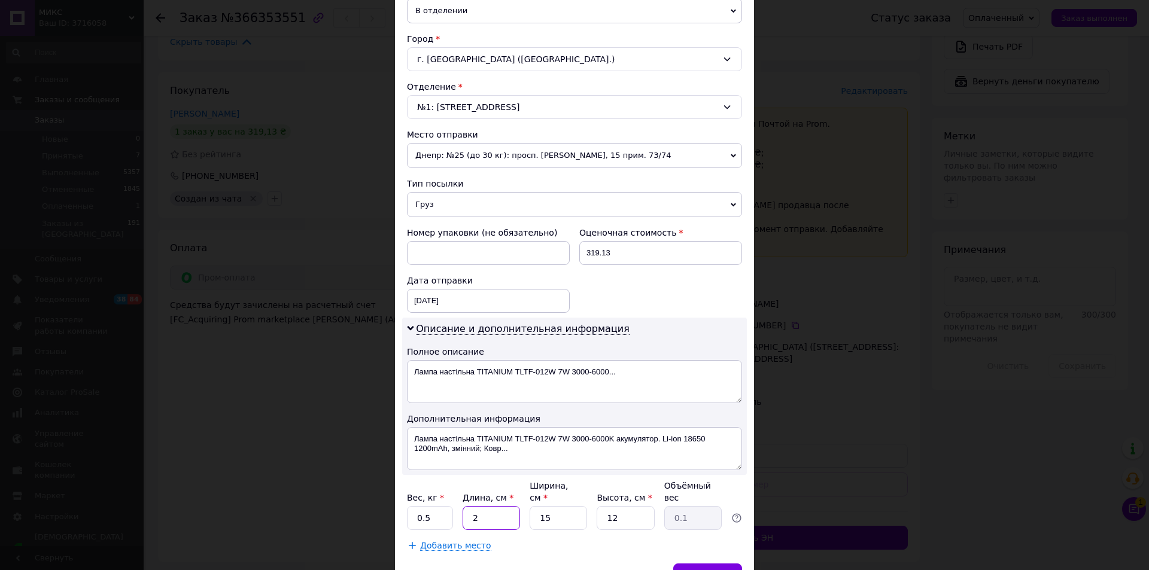
type input "0.9"
type input "20"
drag, startPoint x: 553, startPoint y: 506, endPoint x: 538, endPoint y: 514, distance: 17.1
click at [538, 514] on input "15" at bounding box center [557, 518] width 57 height 24
drag, startPoint x: 627, startPoint y: 502, endPoint x: 593, endPoint y: 513, distance: 35.2
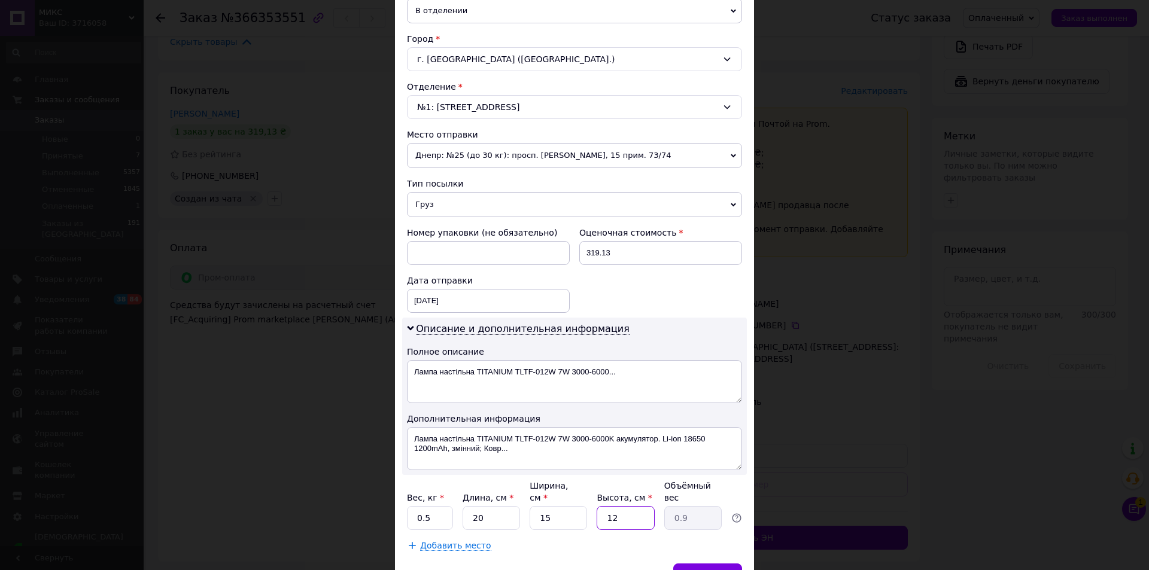
click at [590, 515] on div "Вес, кг * 0.5 Длина, см * 20 Ширина, см * 15 Высота, см * 12 Объёмный вес 0.9" at bounding box center [574, 505] width 335 height 50
type input "1"
type input "0.1"
type input "15"
type input "1.13"
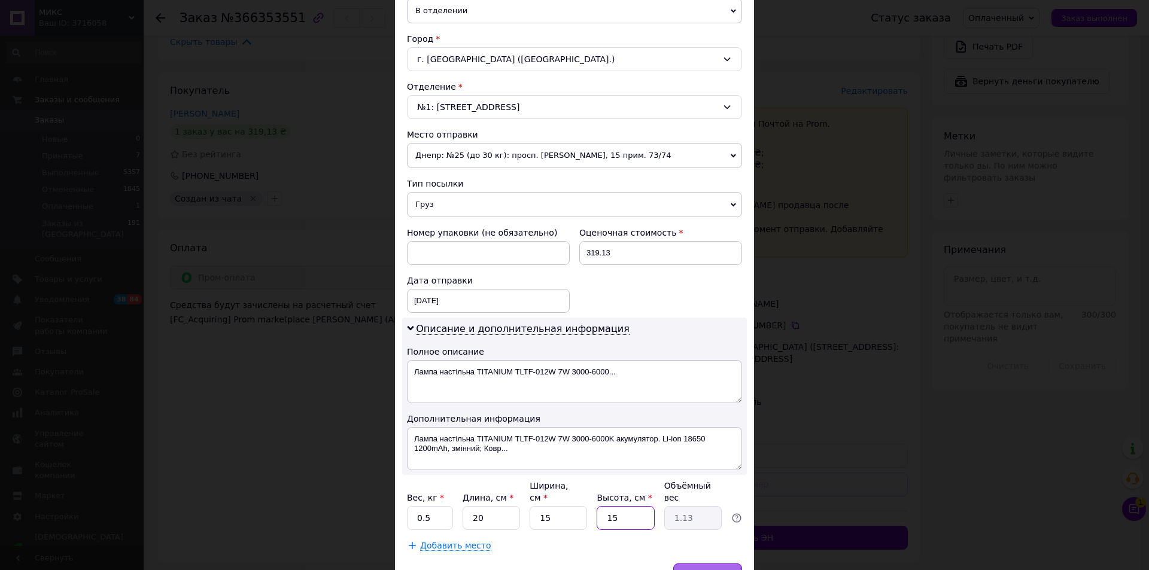
type input "15"
click at [691, 569] on span "Сохранить" at bounding box center [708, 575] width 44 height 9
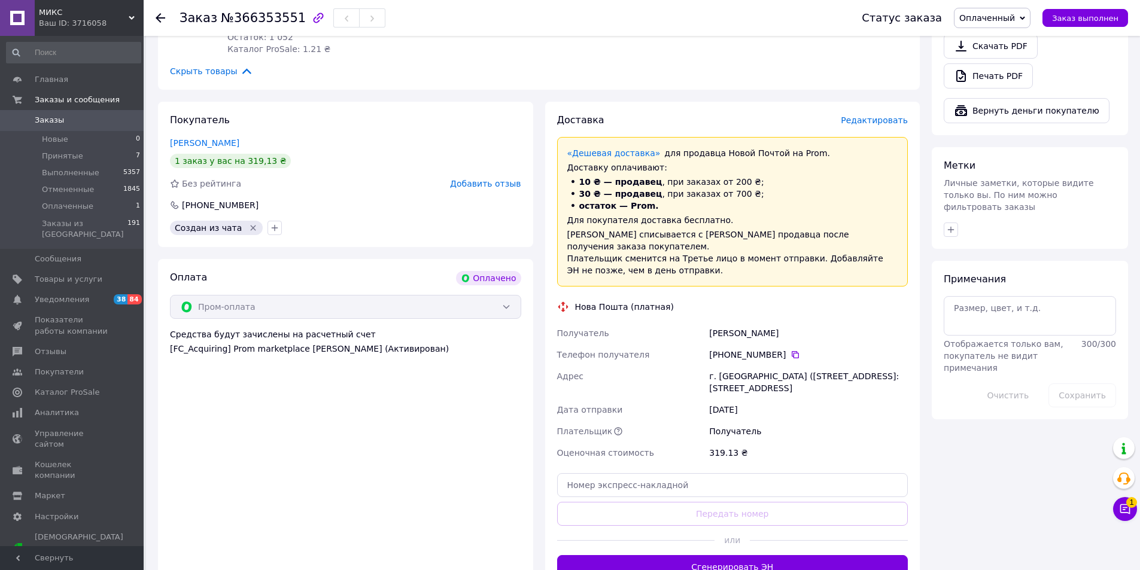
scroll to position [837, 0]
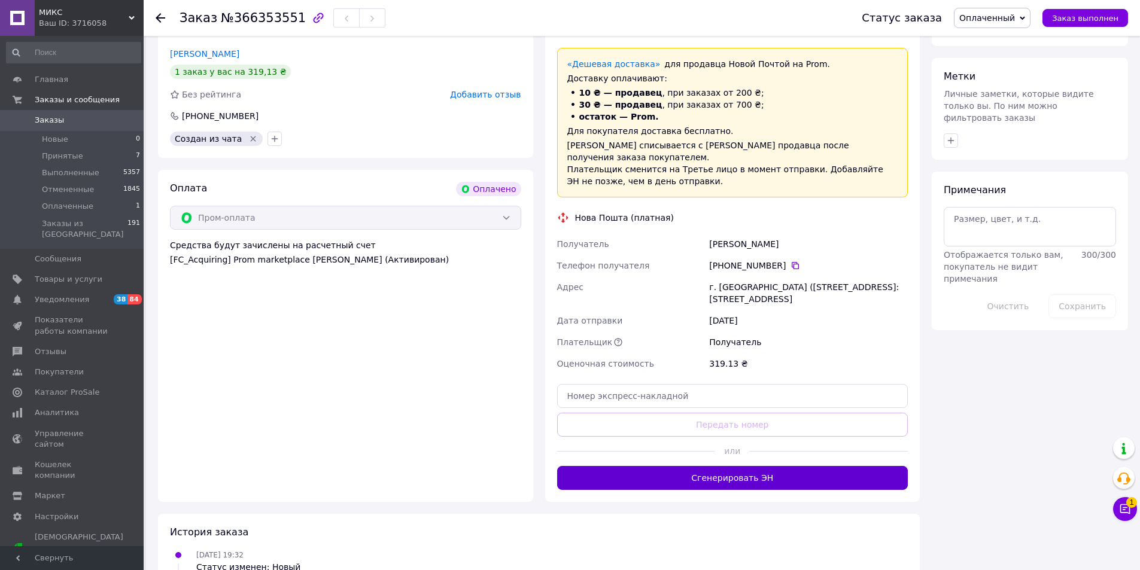
click at [694, 466] on button "Сгенерировать ЭН" at bounding box center [732, 478] width 351 height 24
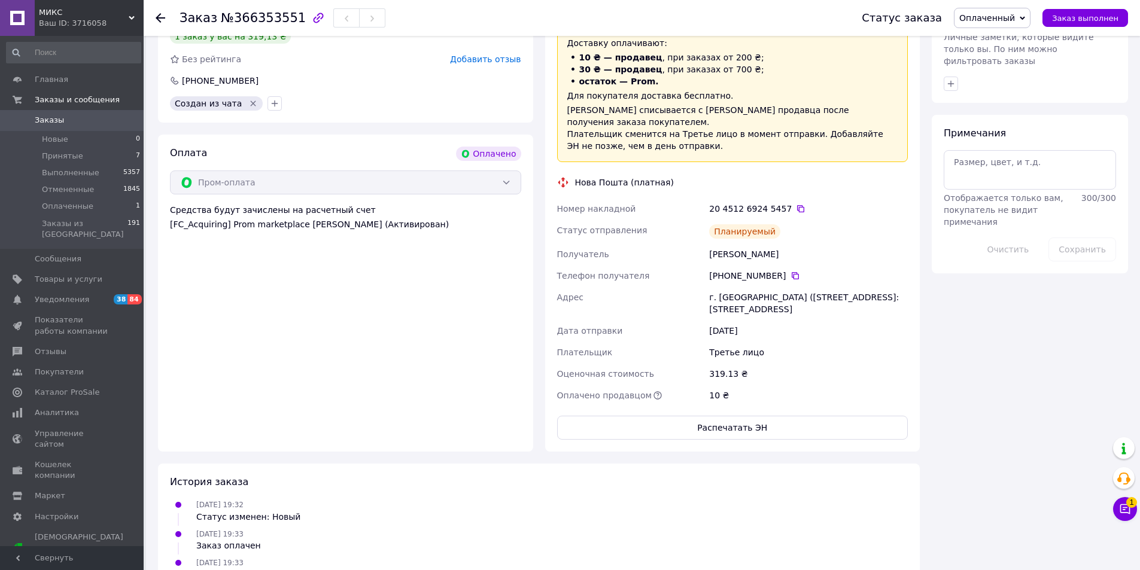
scroll to position [897, 0]
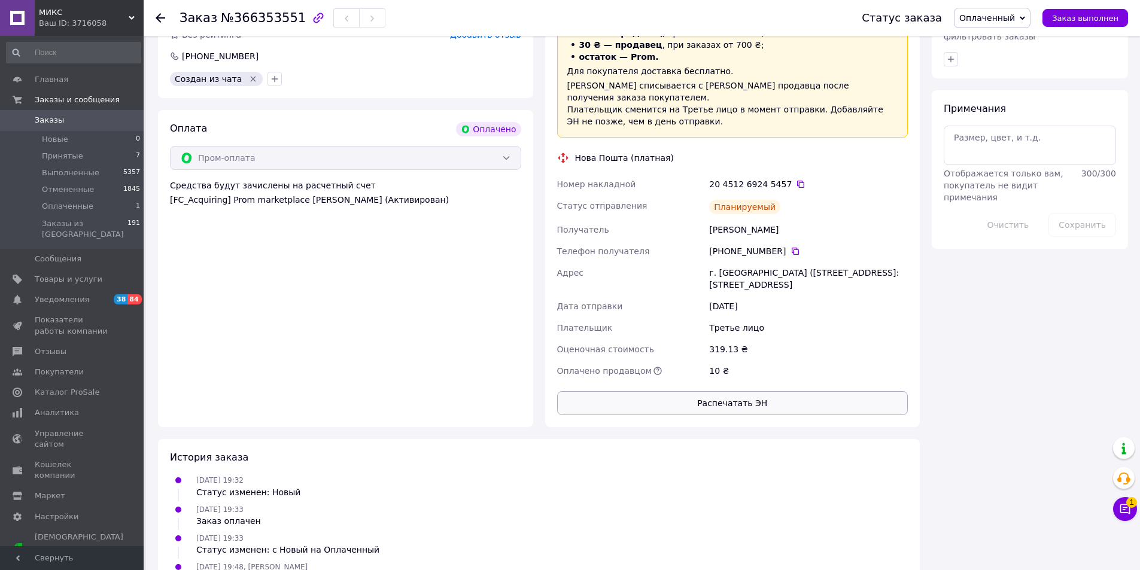
click at [721, 391] on button "Распечатать ЭН" at bounding box center [732, 403] width 351 height 24
click at [1067, 18] on span "Заказ выполнен" at bounding box center [1085, 18] width 66 height 9
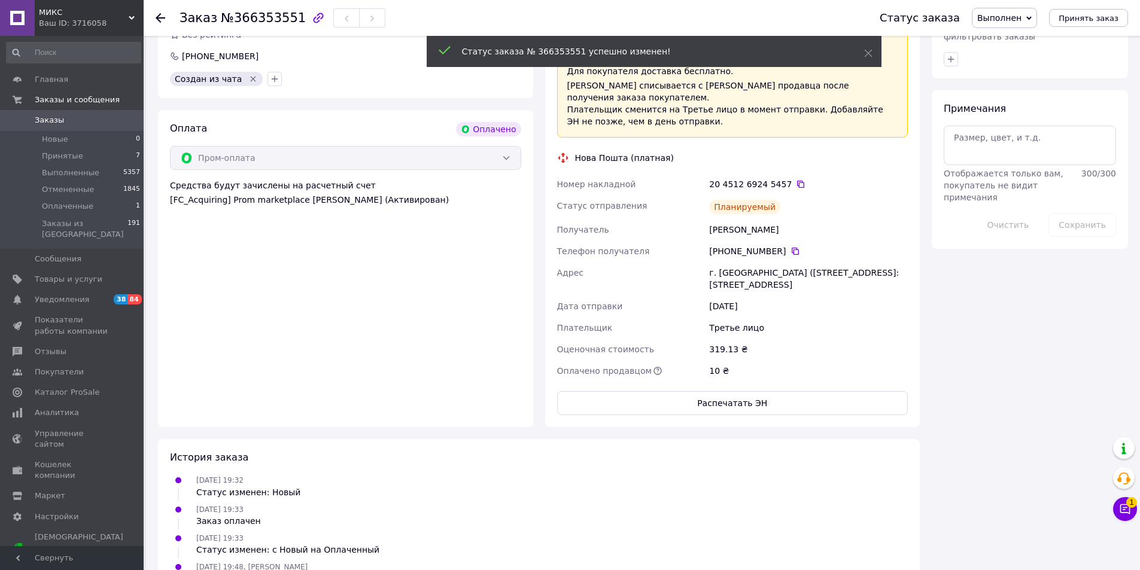
click at [97, 125] on span "Заказы" at bounding box center [73, 120] width 76 height 11
